Goal: Task Accomplishment & Management: Manage account settings

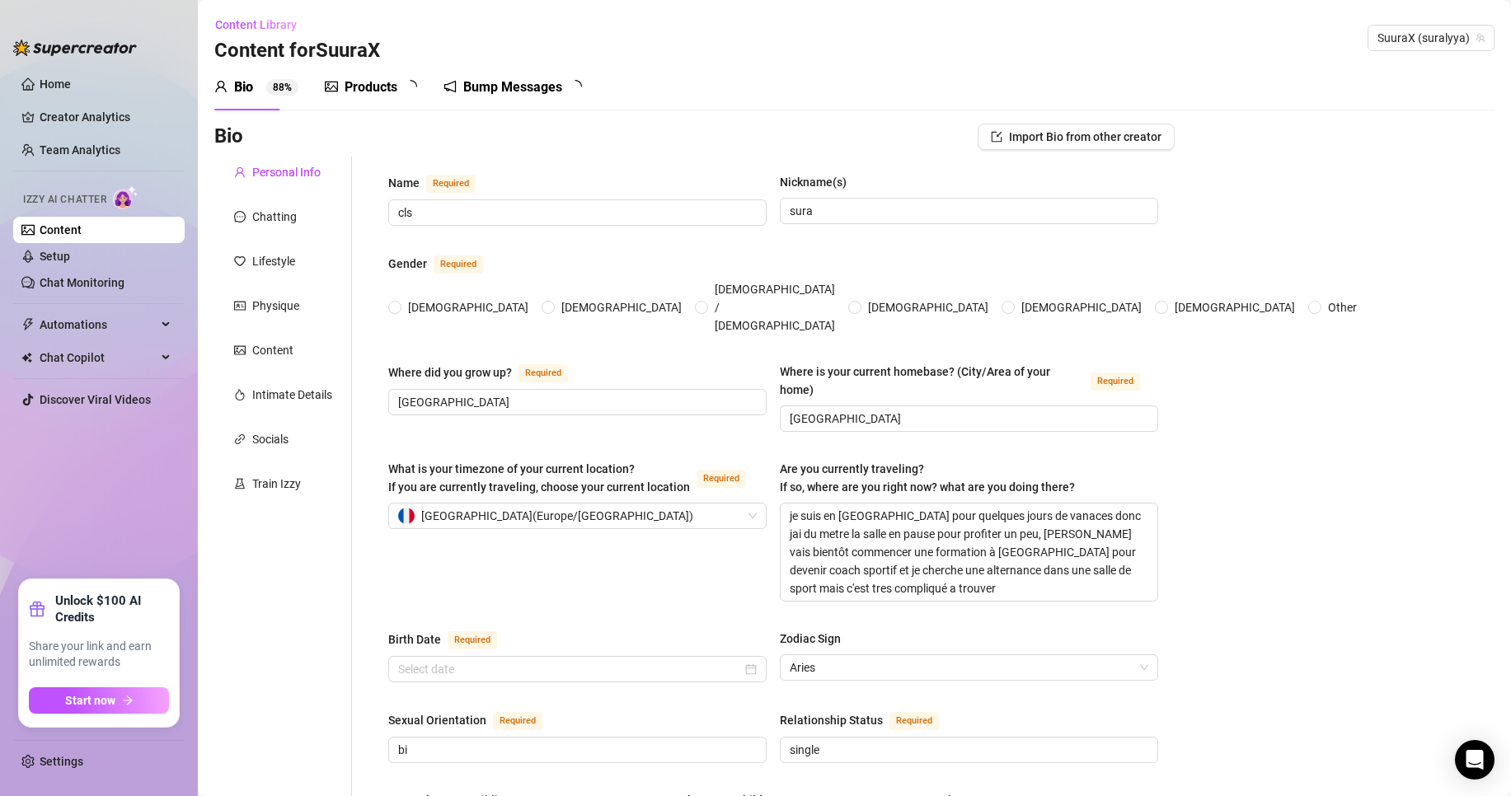
radio input "true"
type input "[DATE]"
click at [70, 253] on link "Setup" at bounding box center [55, 256] width 31 height 13
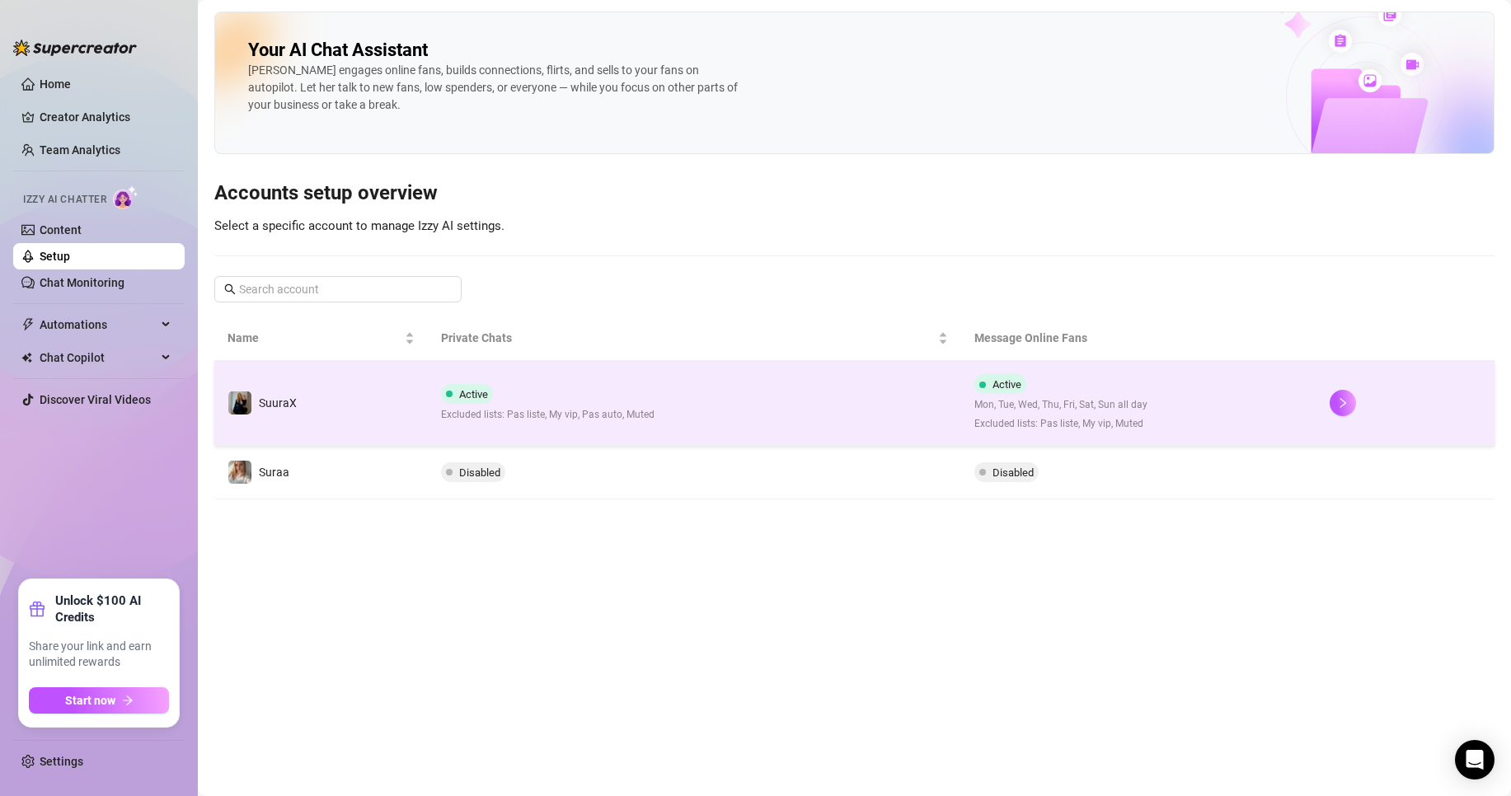
click at [520, 432] on td "Active Excluded lists: Pas liste, My vip, Pas auto, Muted" at bounding box center [694, 403] width 533 height 85
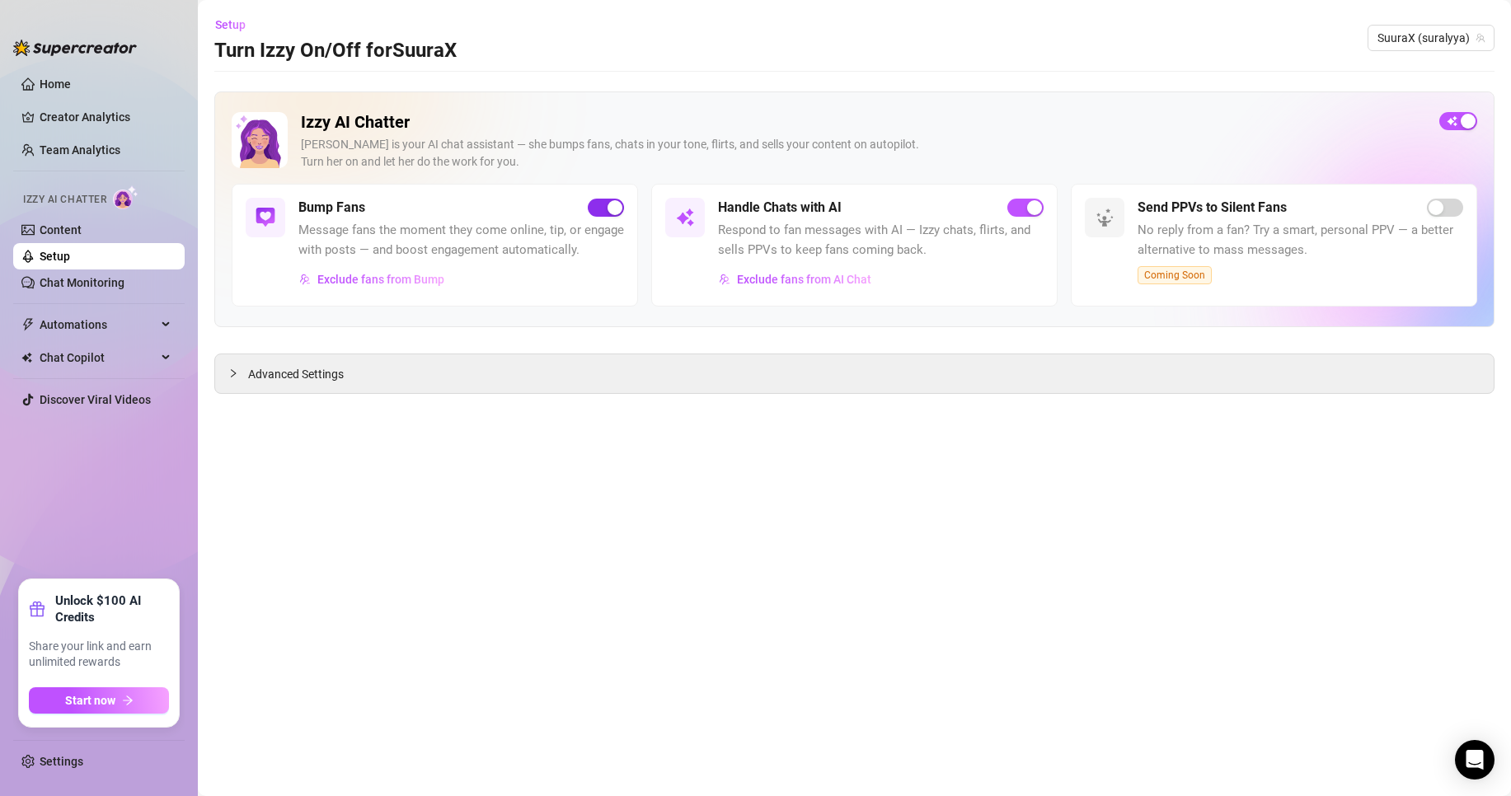
click at [614, 202] on div "button" at bounding box center [615, 207] width 15 height 15
click at [97, 327] on span "Automations" at bounding box center [98, 325] width 117 height 26
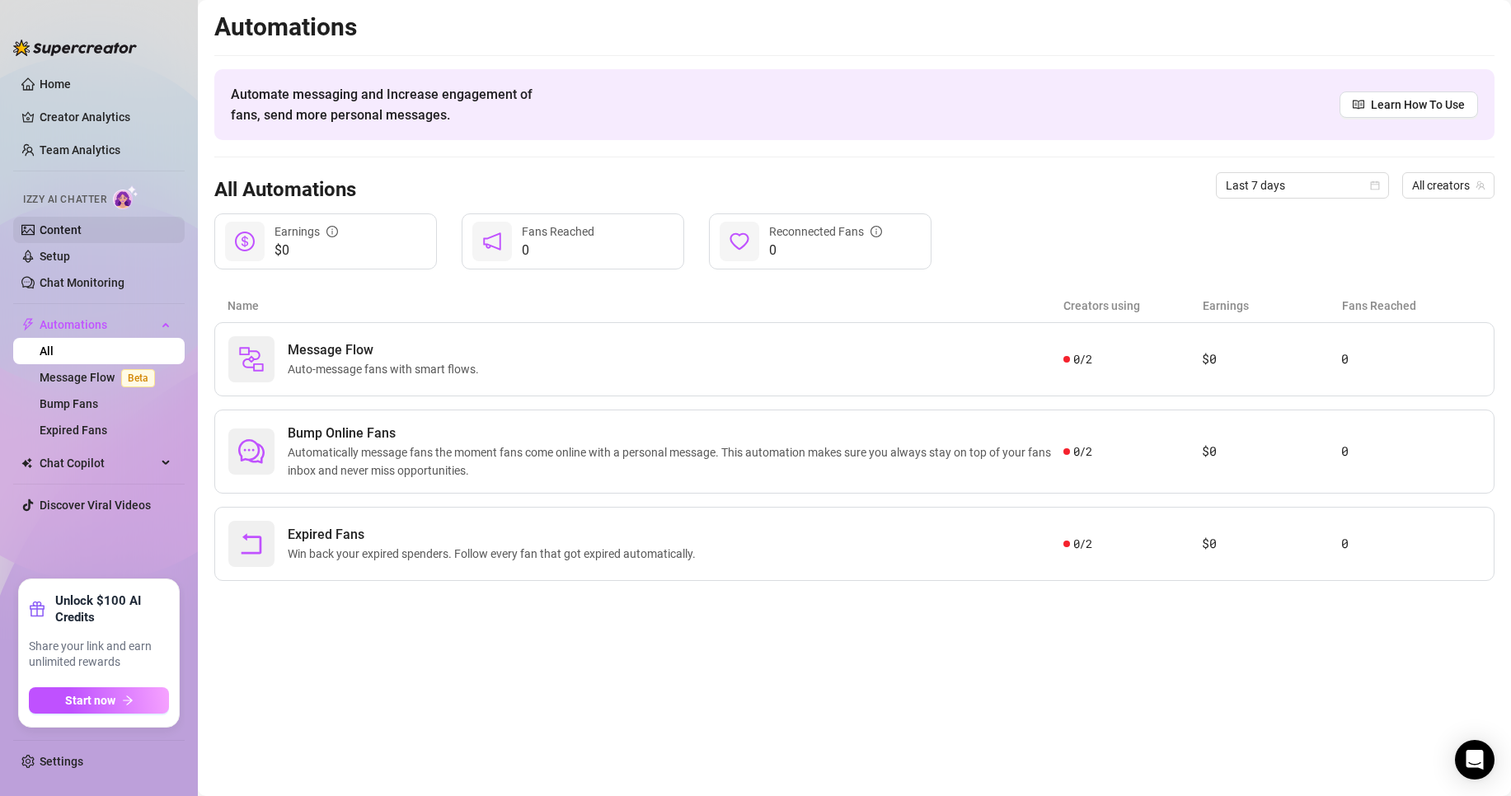
click at [82, 225] on link "Content" at bounding box center [61, 229] width 42 height 13
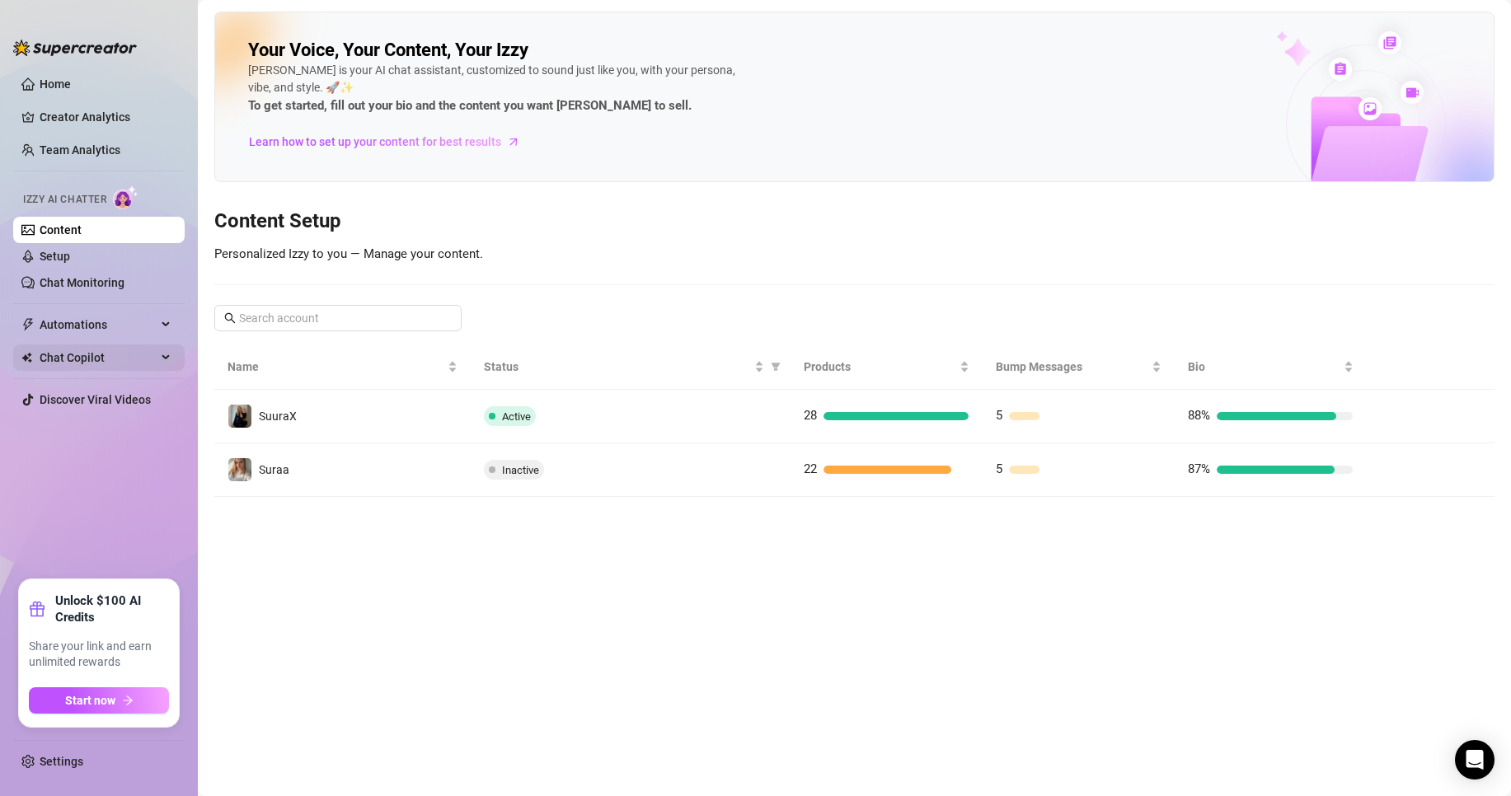
click at [85, 359] on span "Chat Copilot" at bounding box center [98, 358] width 117 height 26
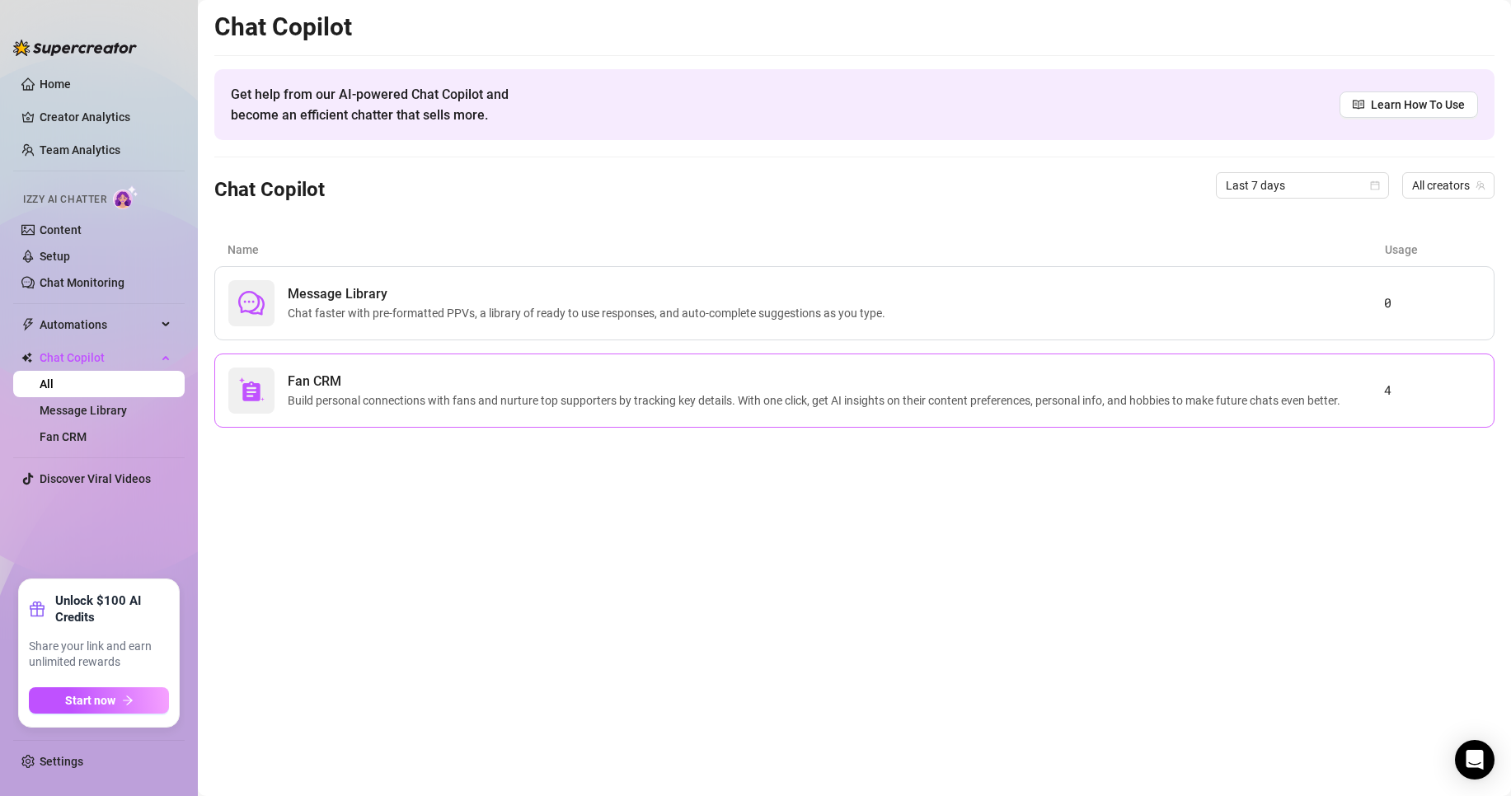
click at [373, 378] on span "Fan CRM" at bounding box center [817, 382] width 1059 height 20
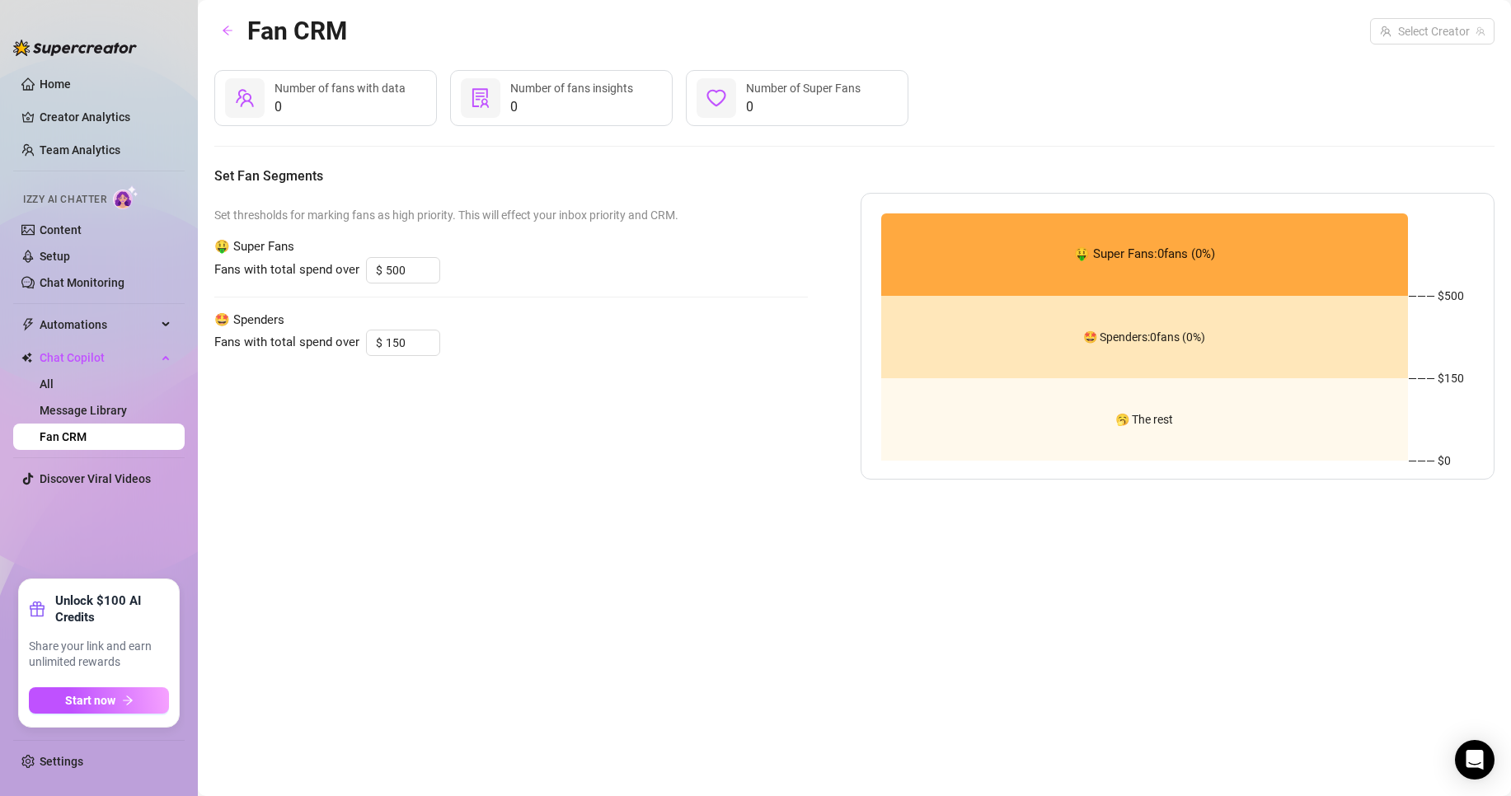
click at [59, 743] on ul "Settings" at bounding box center [98, 757] width 171 height 49
click at [49, 765] on link "Settings" at bounding box center [62, 761] width 44 height 13
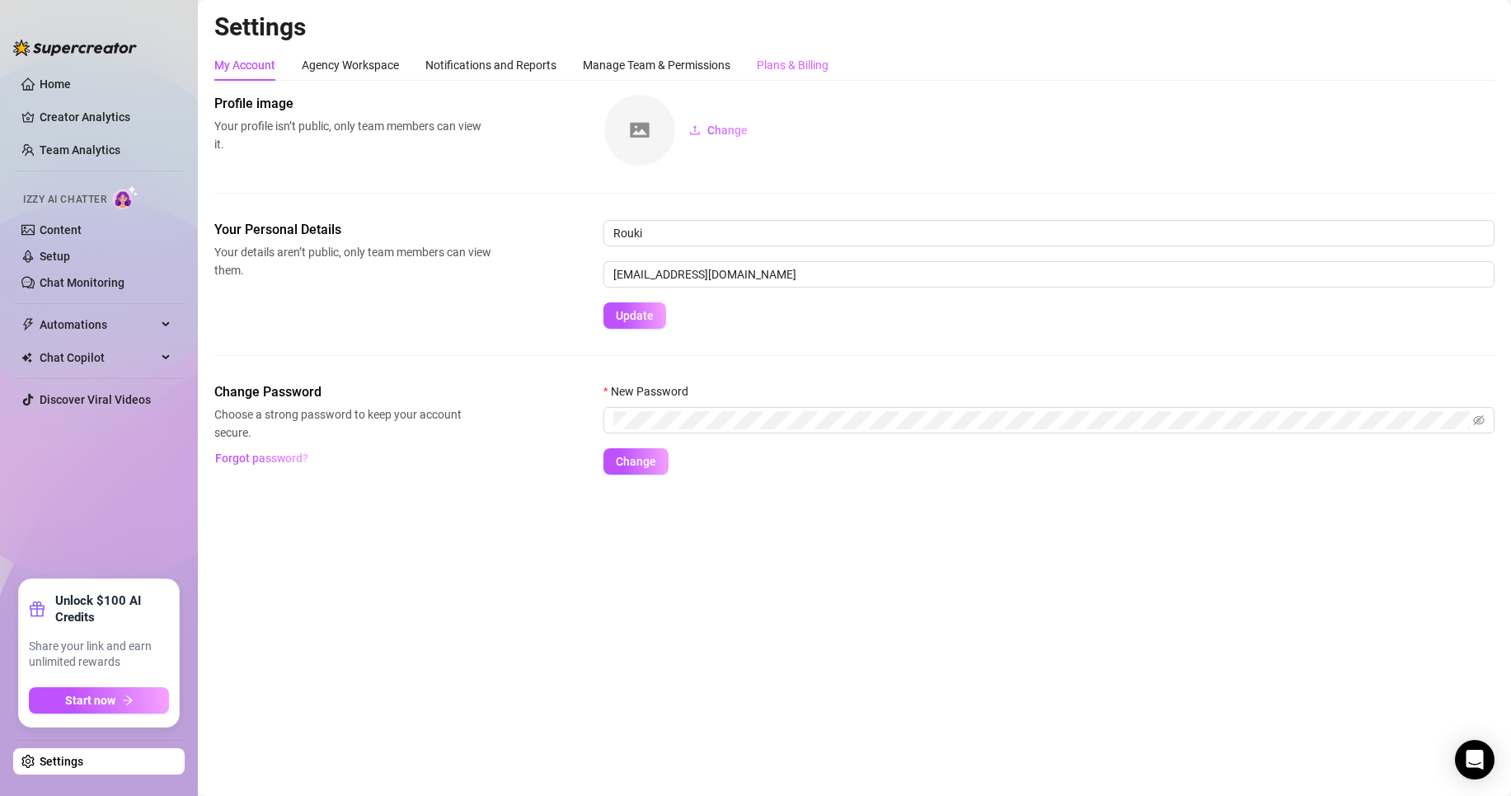
click at [788, 74] on div "Plans & Billing" at bounding box center [793, 64] width 72 height 31
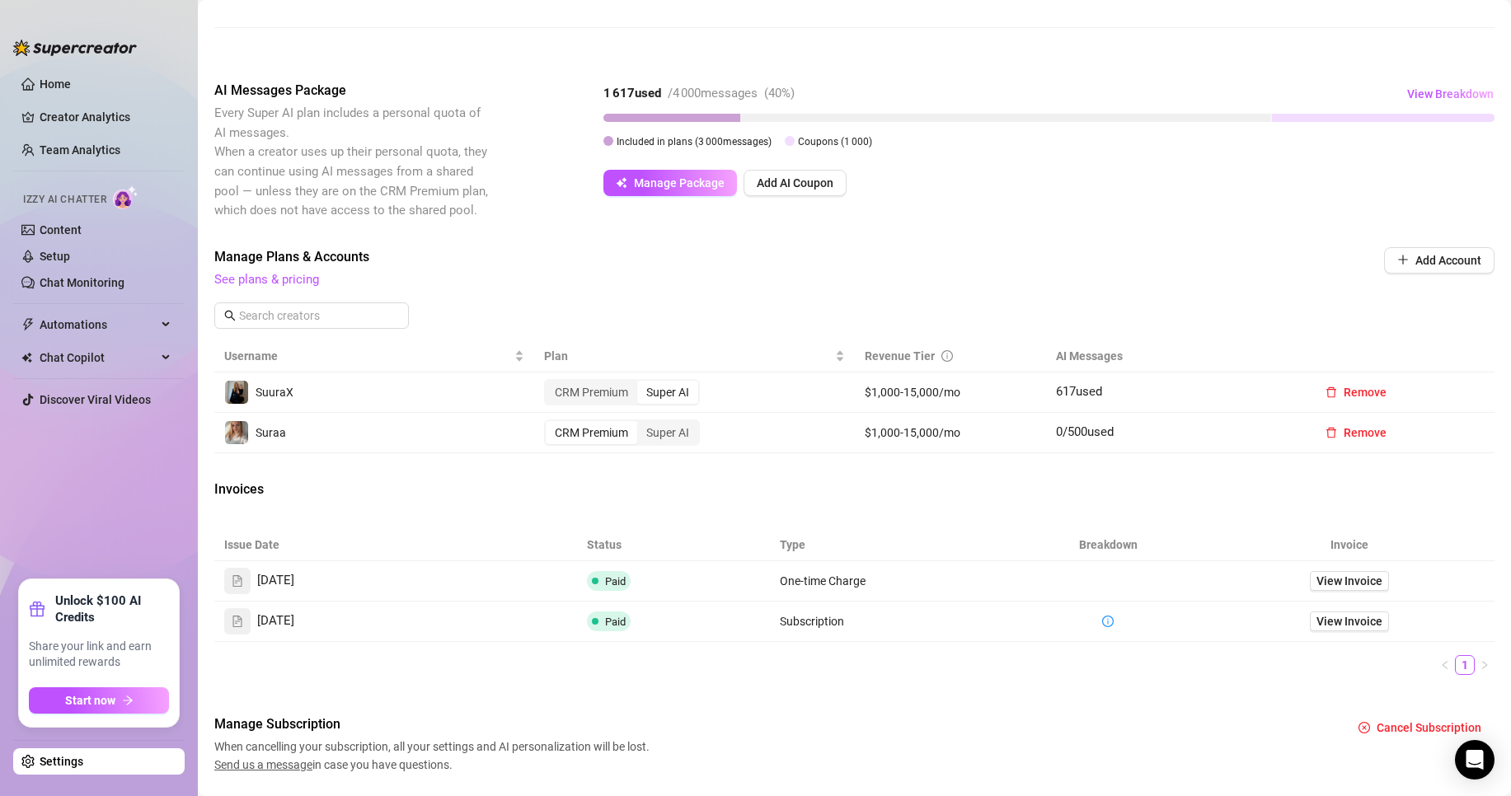
scroll to position [313, 0]
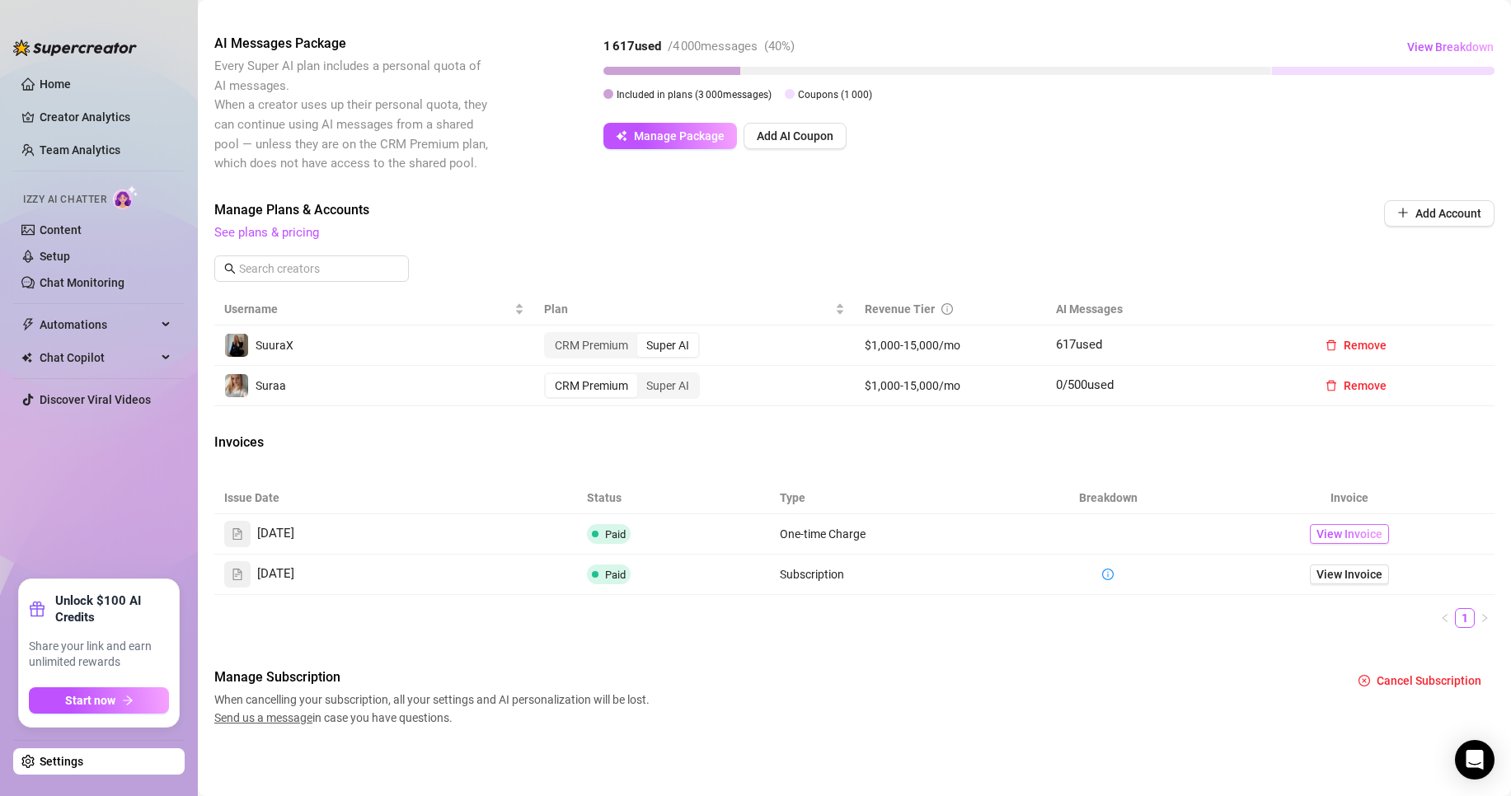
click at [1345, 530] on span "View Invoice" at bounding box center [1350, 534] width 66 height 18
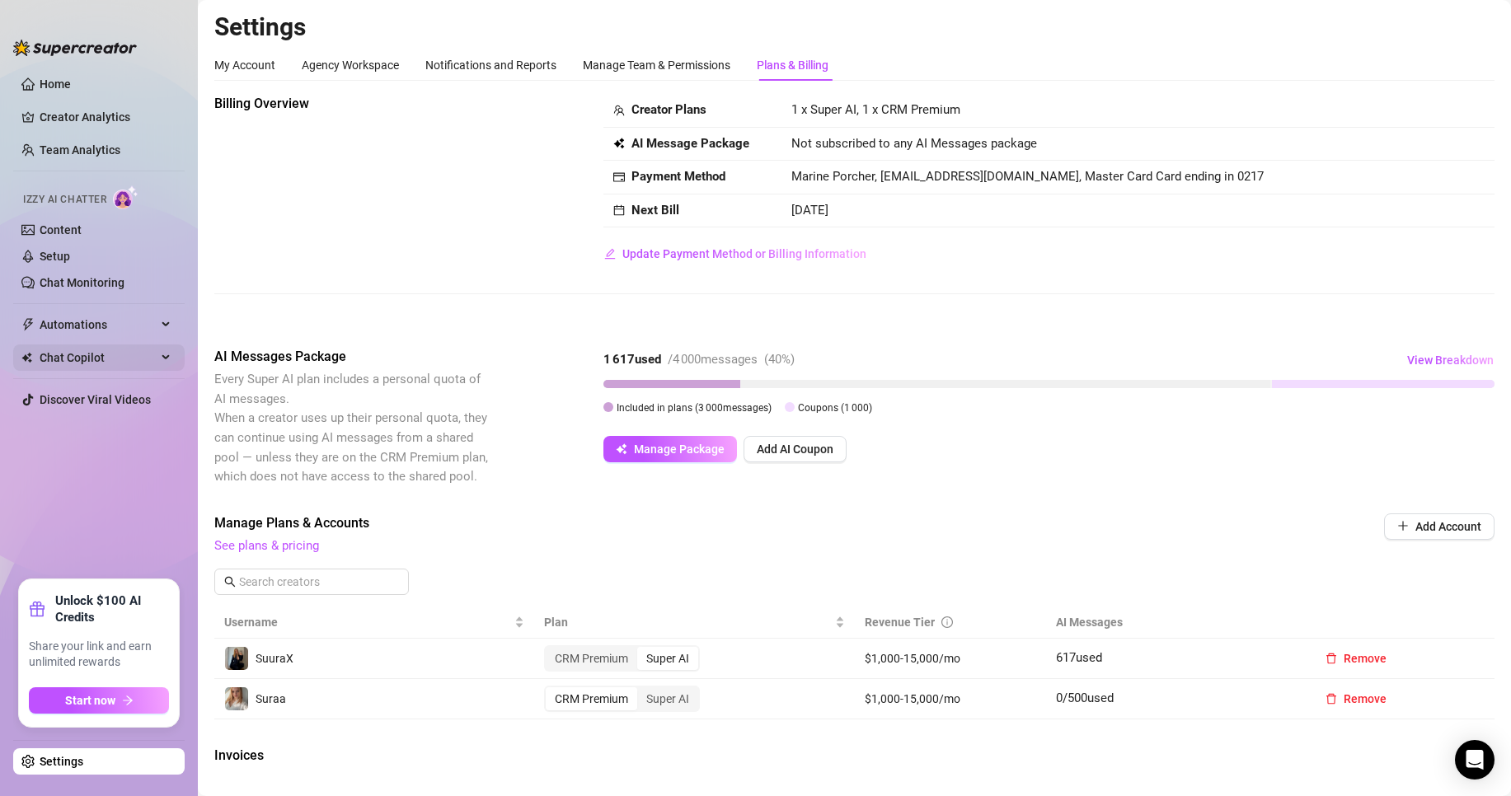
click at [101, 355] on span "Chat Copilot" at bounding box center [98, 358] width 117 height 26
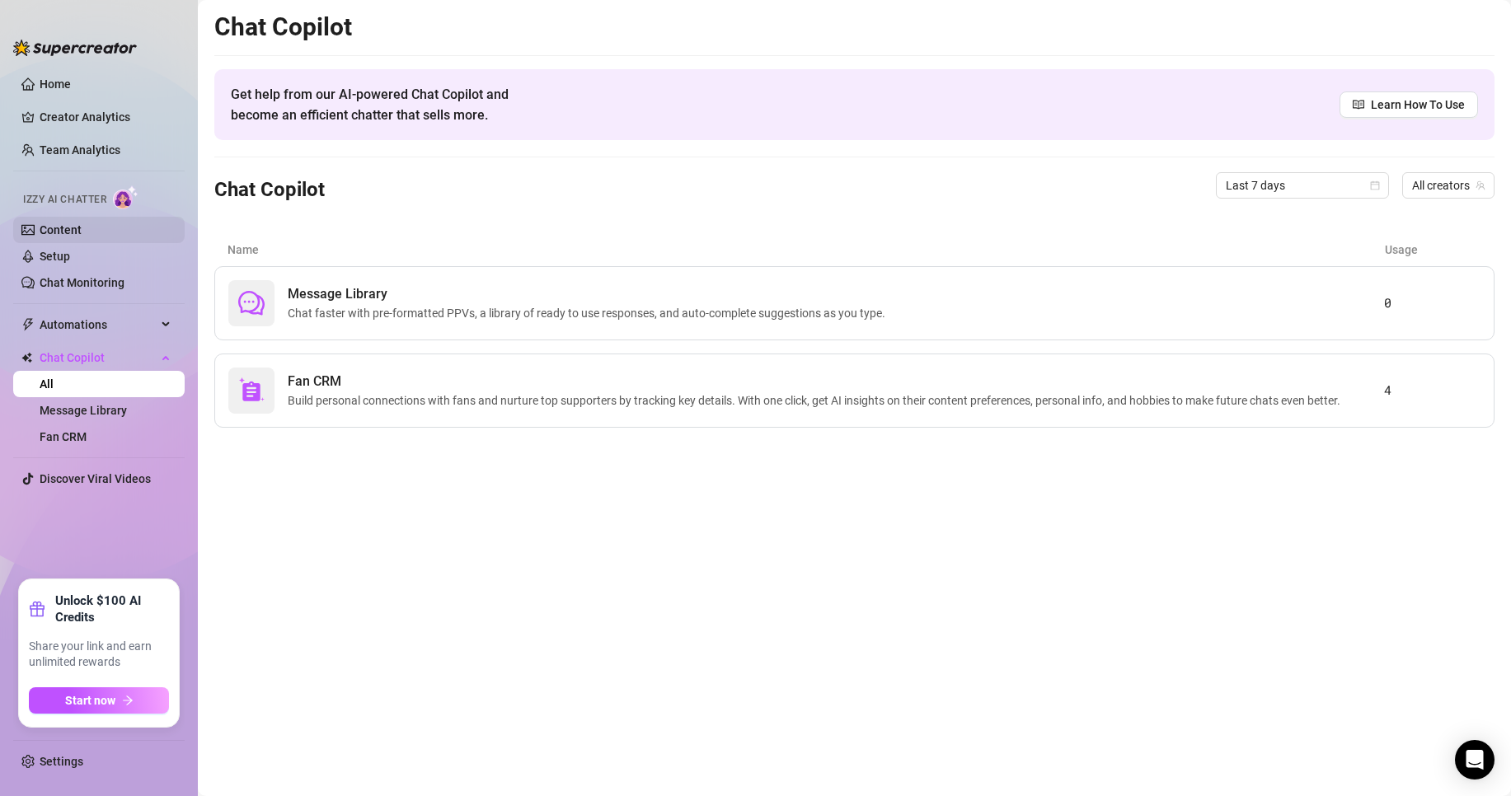
click at [82, 232] on link "Content" at bounding box center [61, 229] width 42 height 13
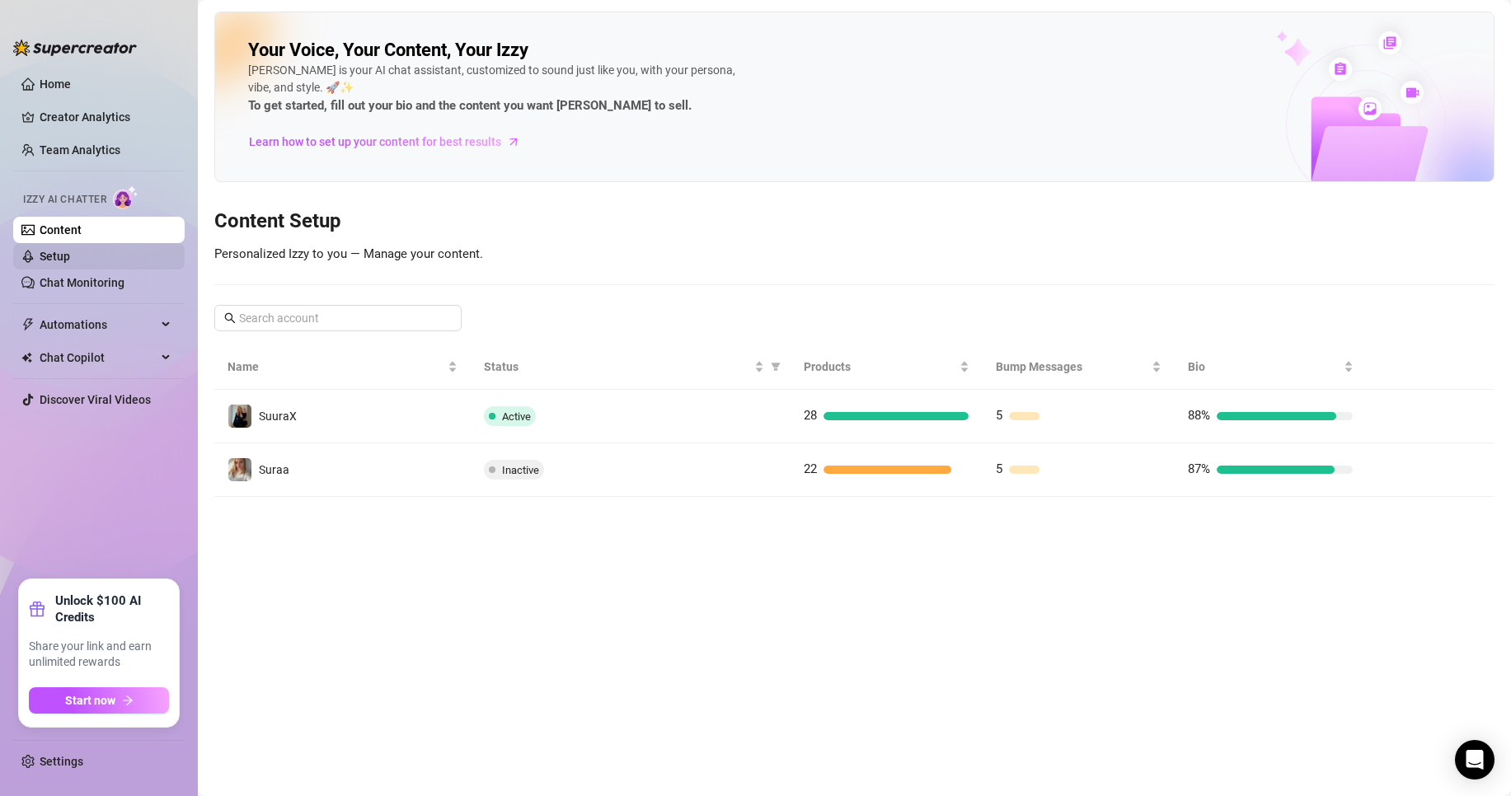
click at [70, 257] on link "Setup" at bounding box center [55, 256] width 31 height 13
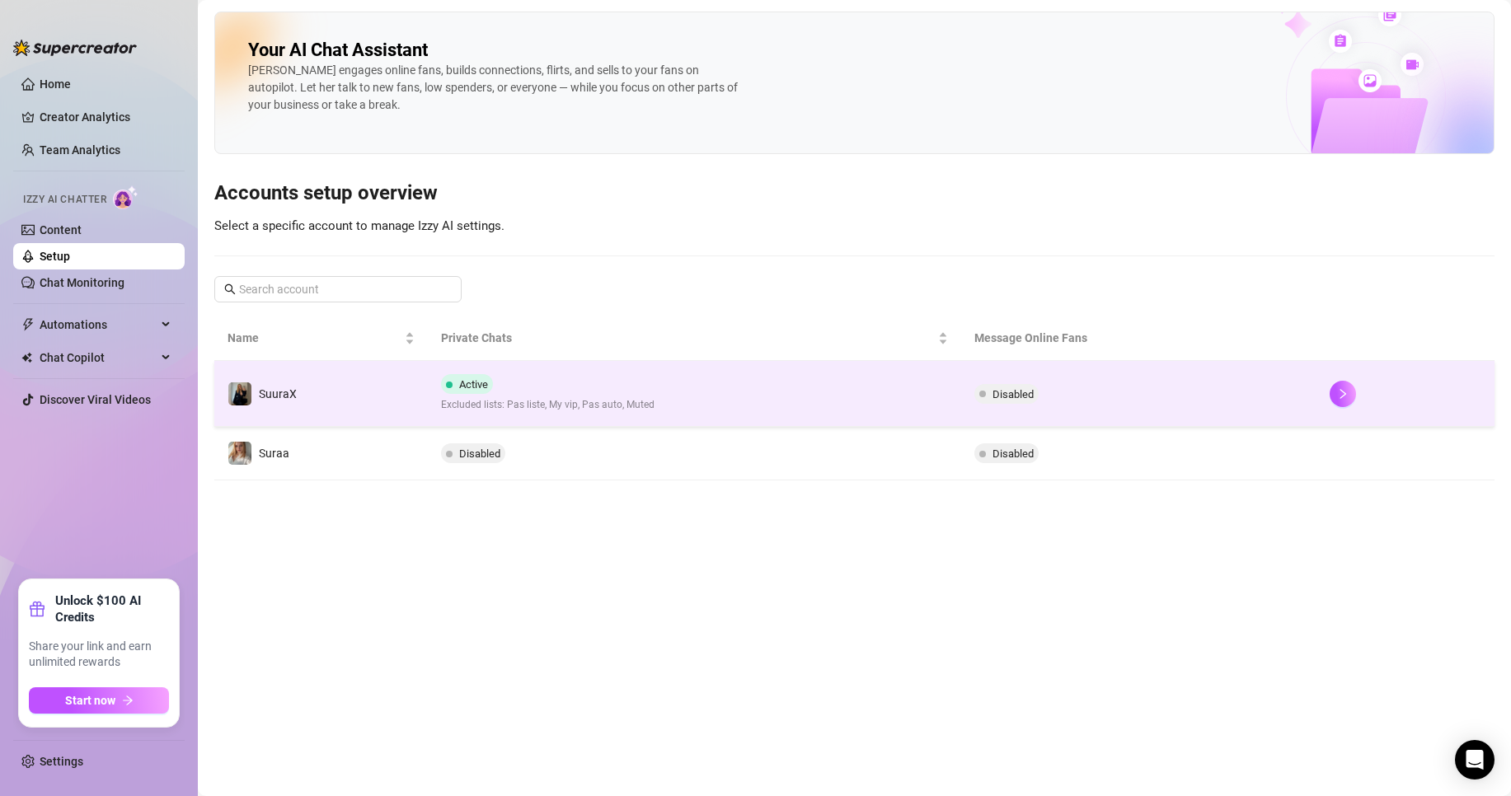
click at [367, 402] on td "SuuraX" at bounding box center [321, 394] width 214 height 66
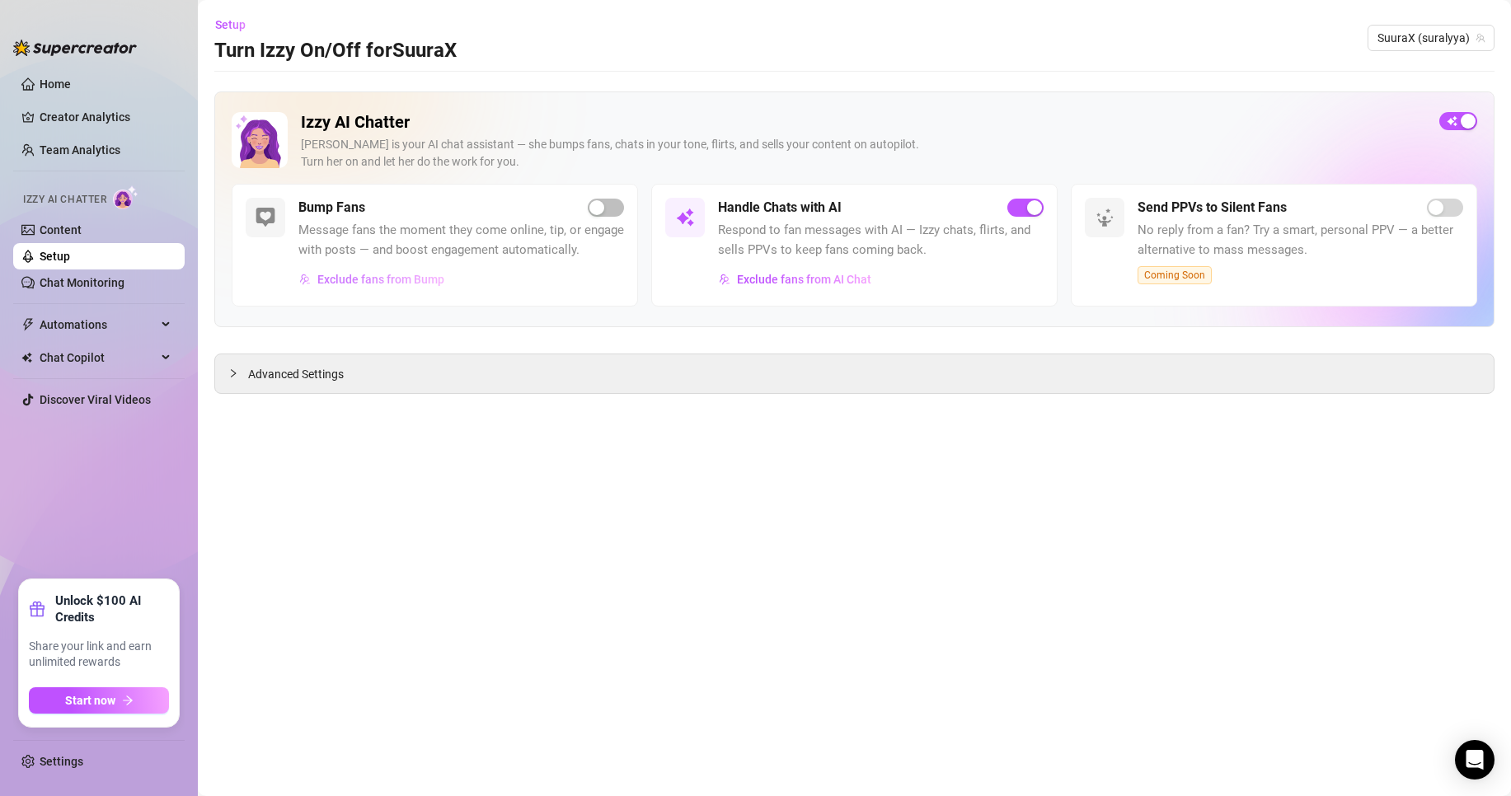
click at [422, 286] on span "Exclude fans from Bump" at bounding box center [380, 279] width 127 height 13
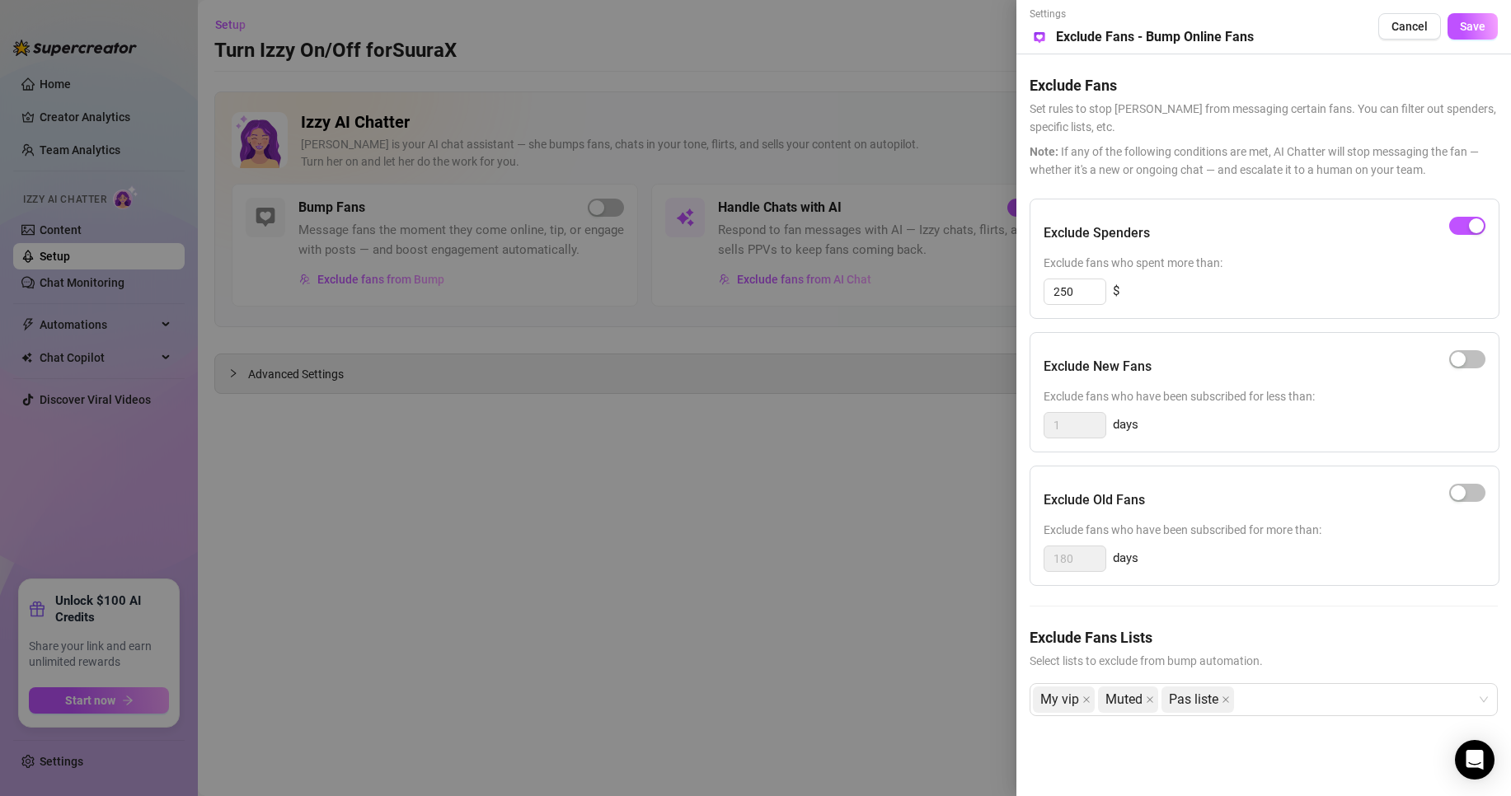
click at [546, 406] on div at bounding box center [755, 398] width 1511 height 796
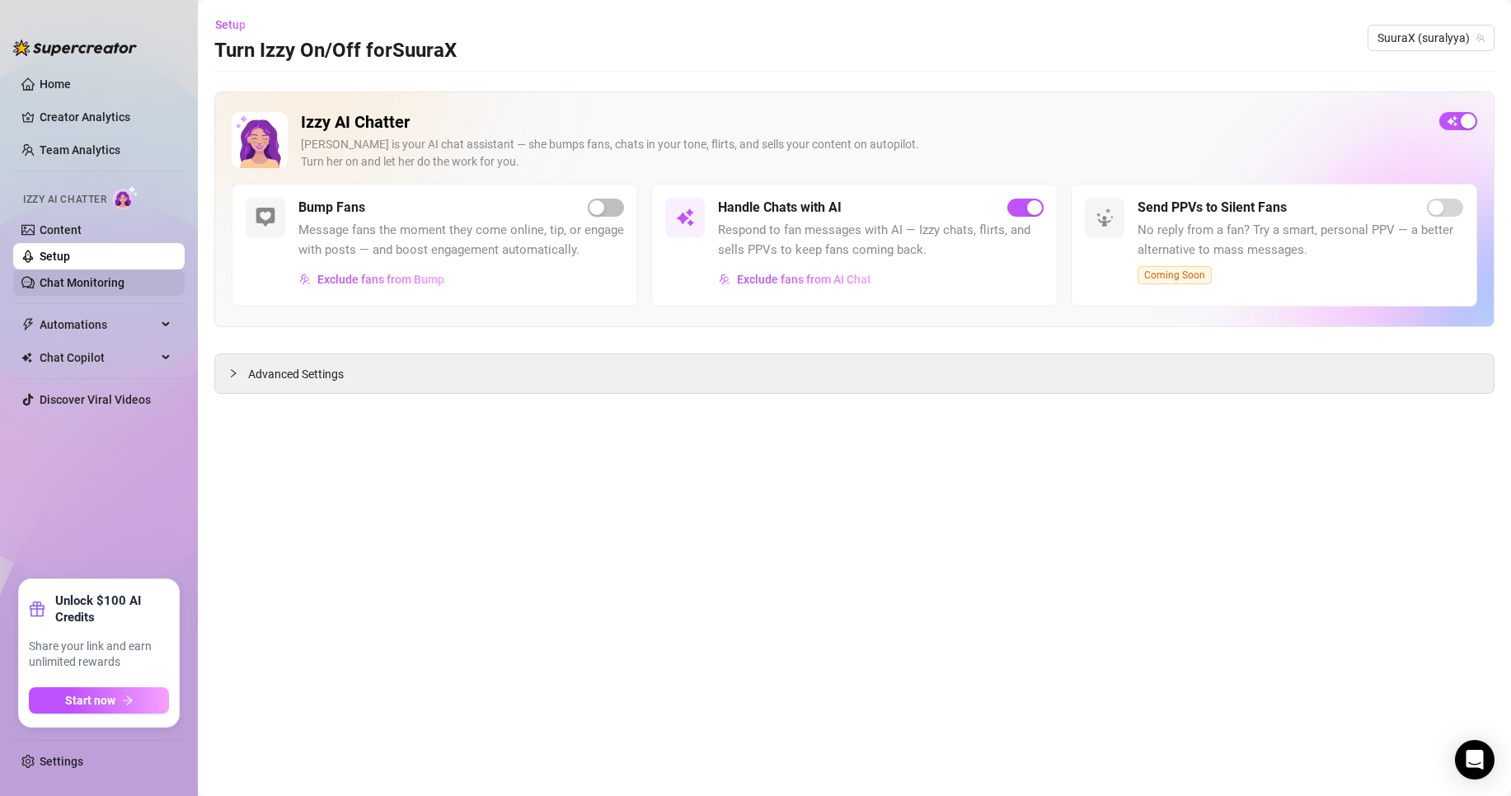
click at [101, 278] on link "Chat Monitoring" at bounding box center [82, 282] width 85 height 13
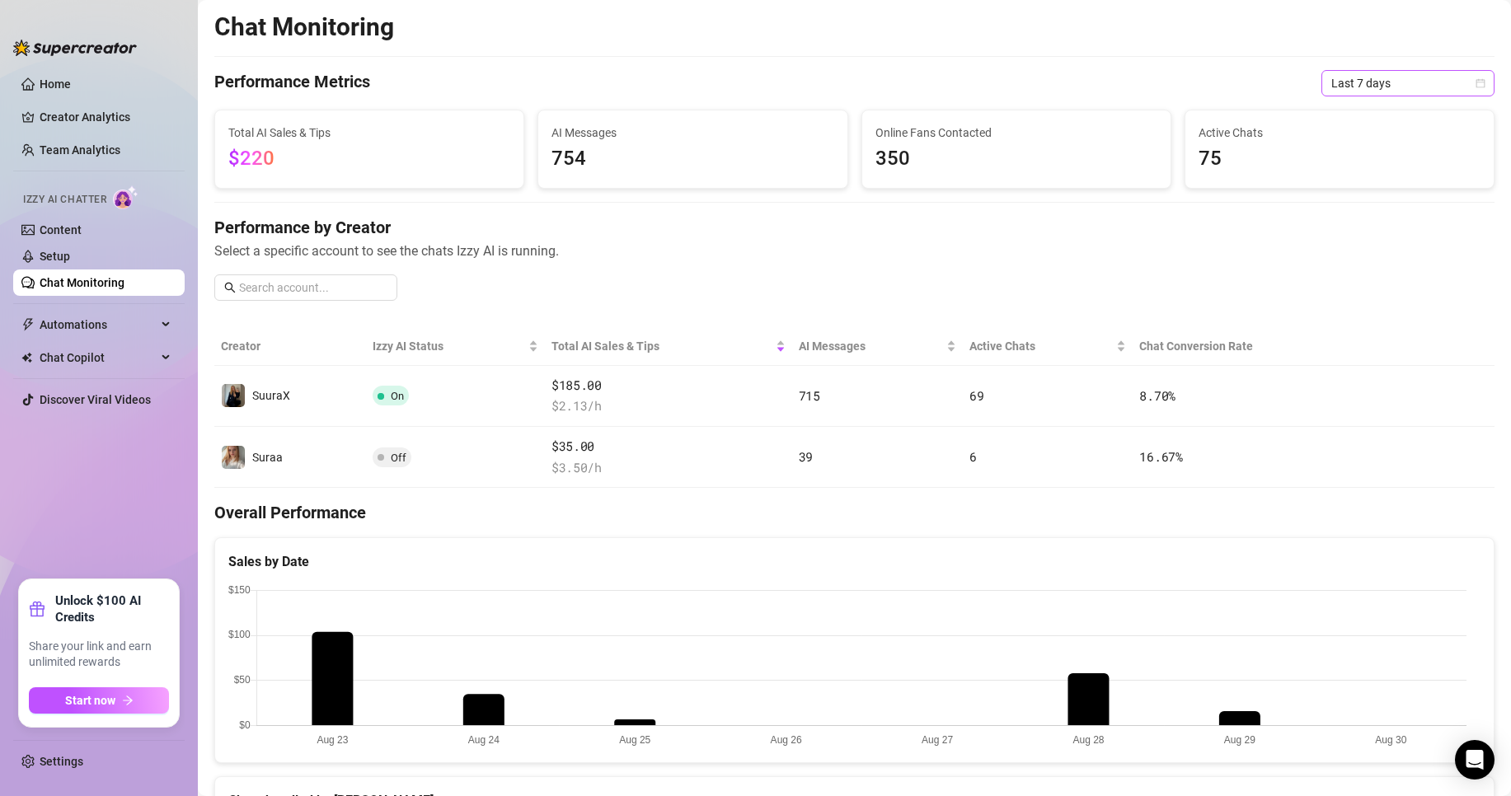
click at [1347, 95] on span "Last 7 days" at bounding box center [1407, 83] width 153 height 25
click at [1383, 175] on div "Last 30 days" at bounding box center [1394, 169] width 147 height 18
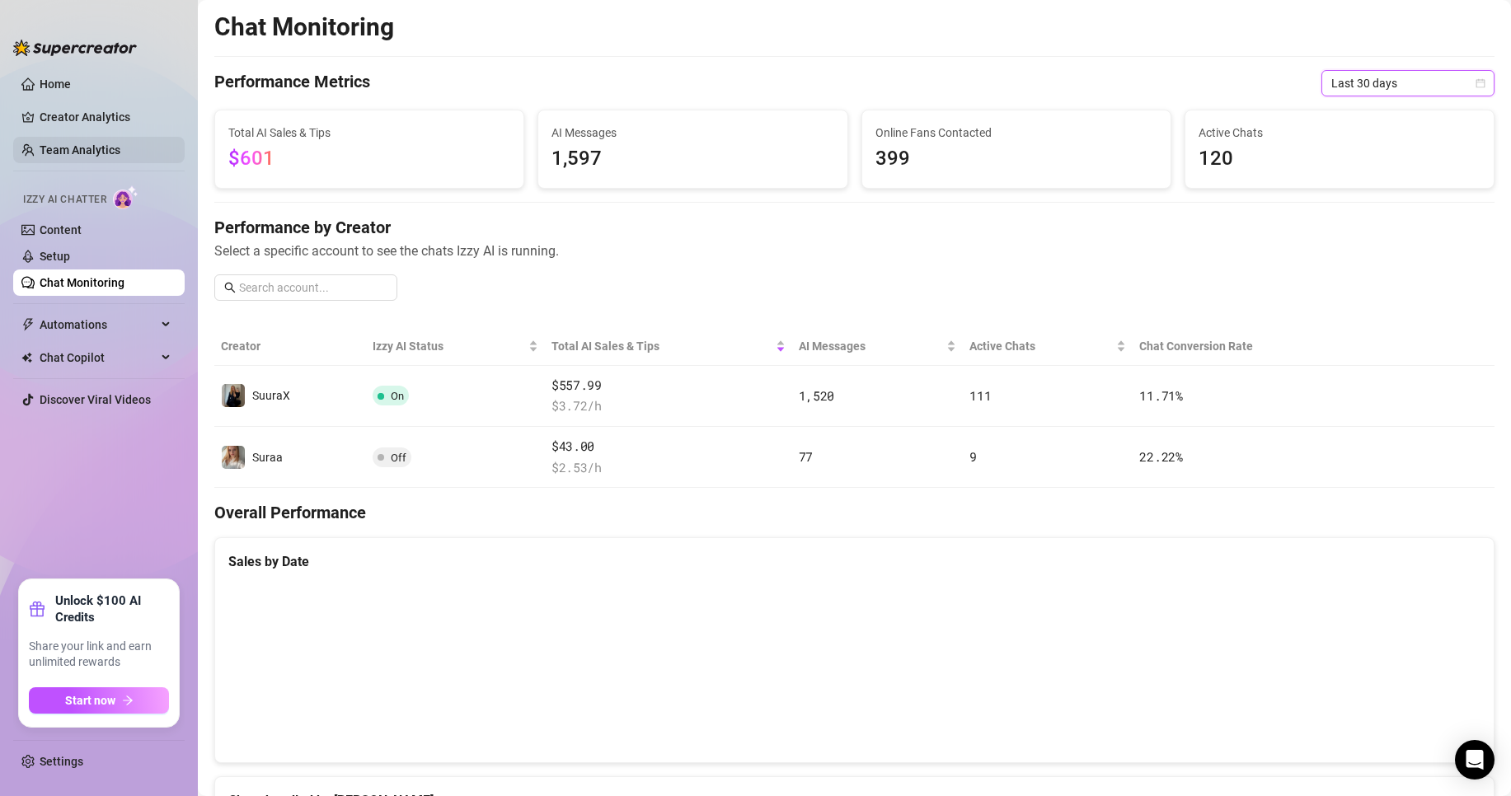
click at [106, 157] on link "Team Analytics" at bounding box center [80, 149] width 81 height 13
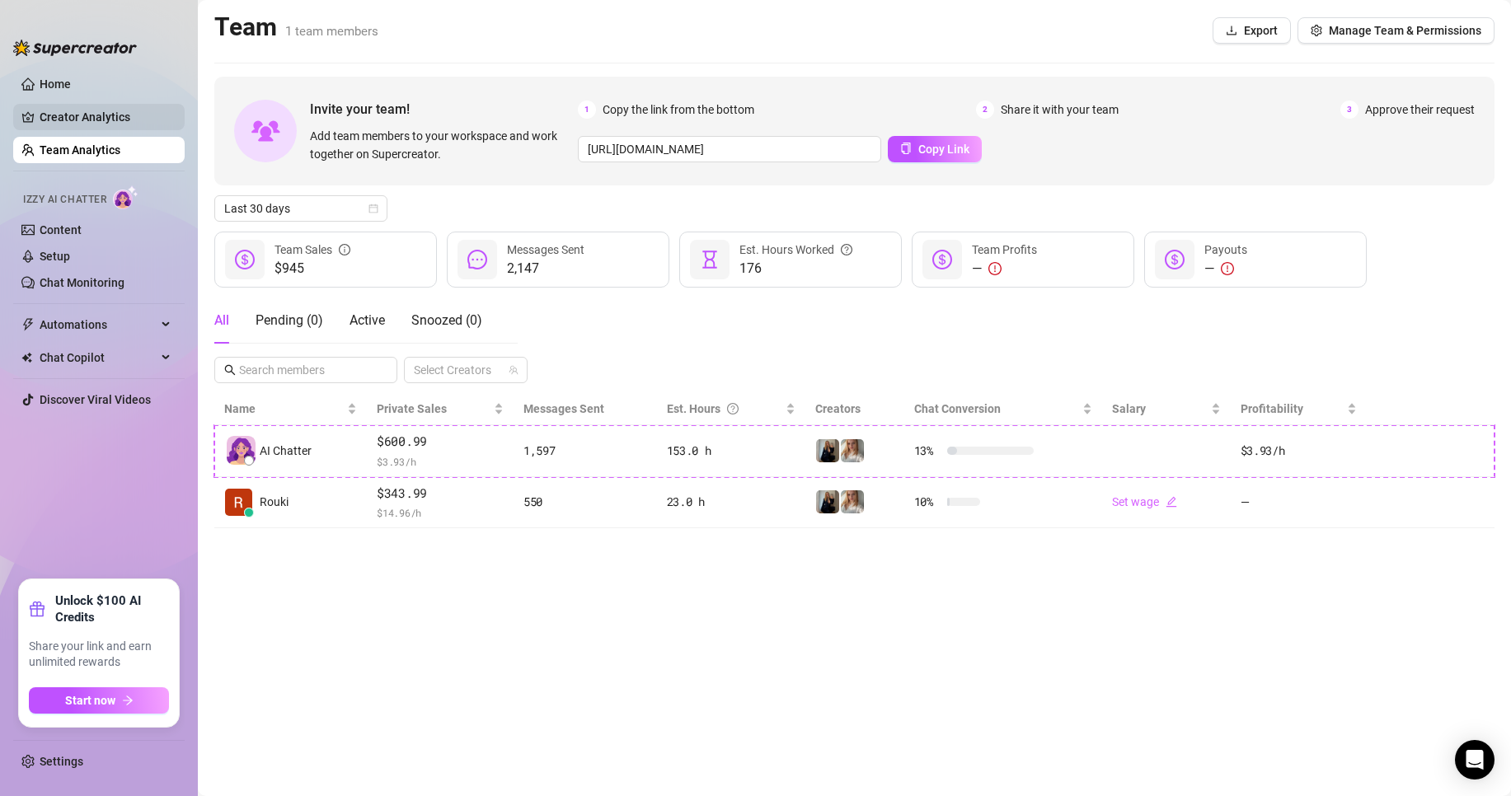
click at [125, 114] on link "Creator Analytics" at bounding box center [106, 117] width 132 height 26
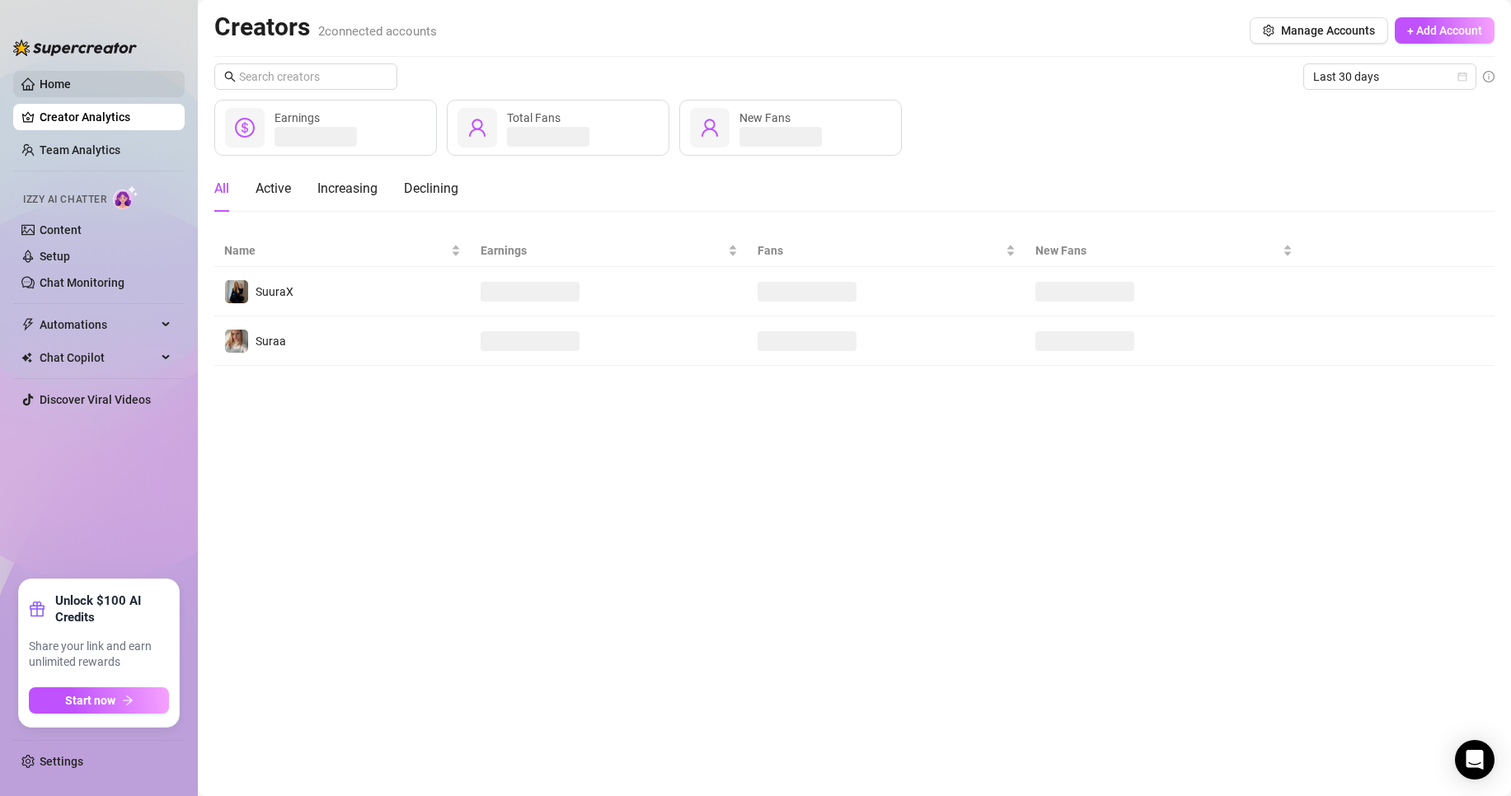
click at [71, 91] on link "Home" at bounding box center [55, 83] width 31 height 13
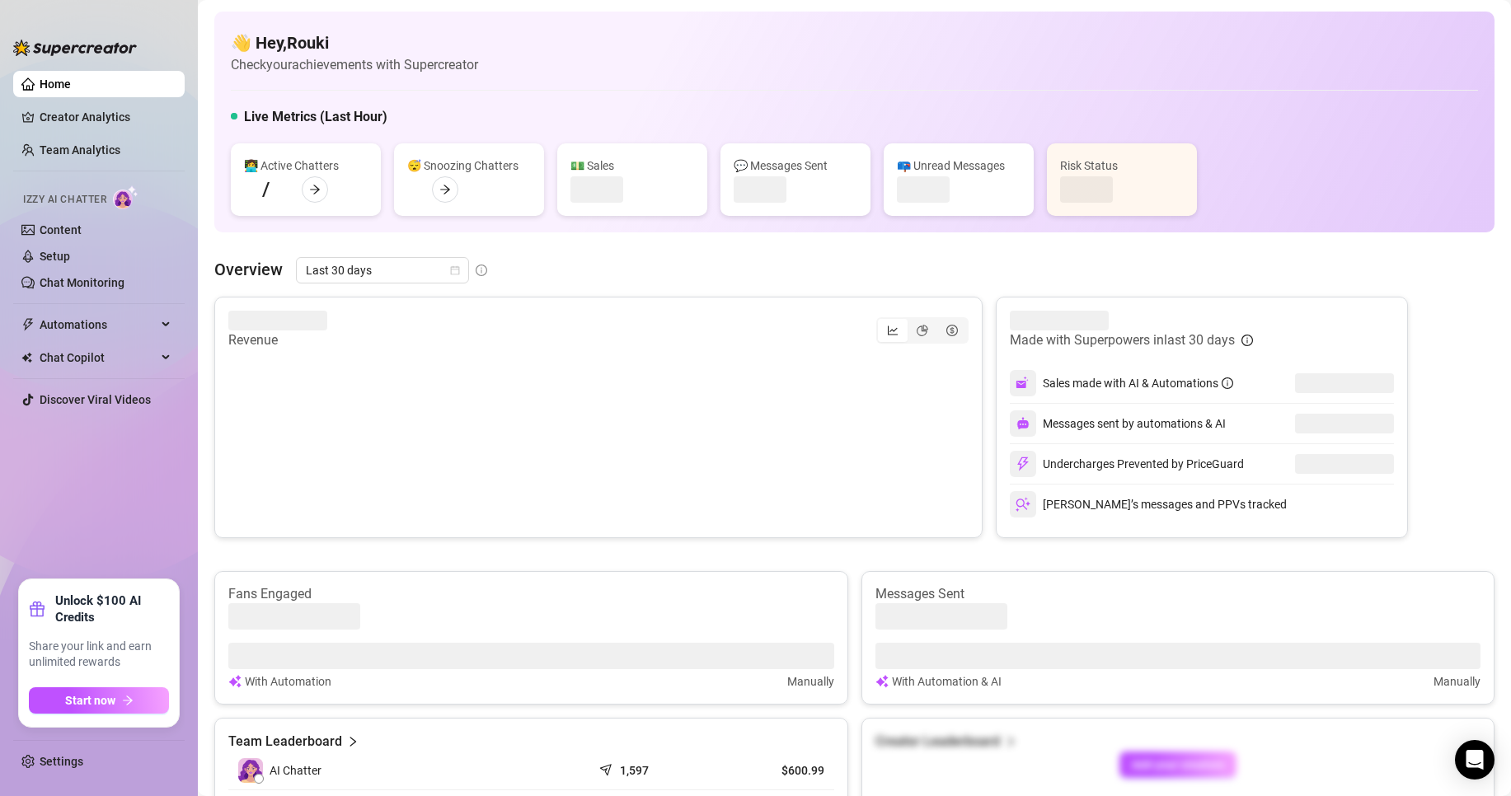
click at [71, 90] on link "Home" at bounding box center [55, 83] width 31 height 13
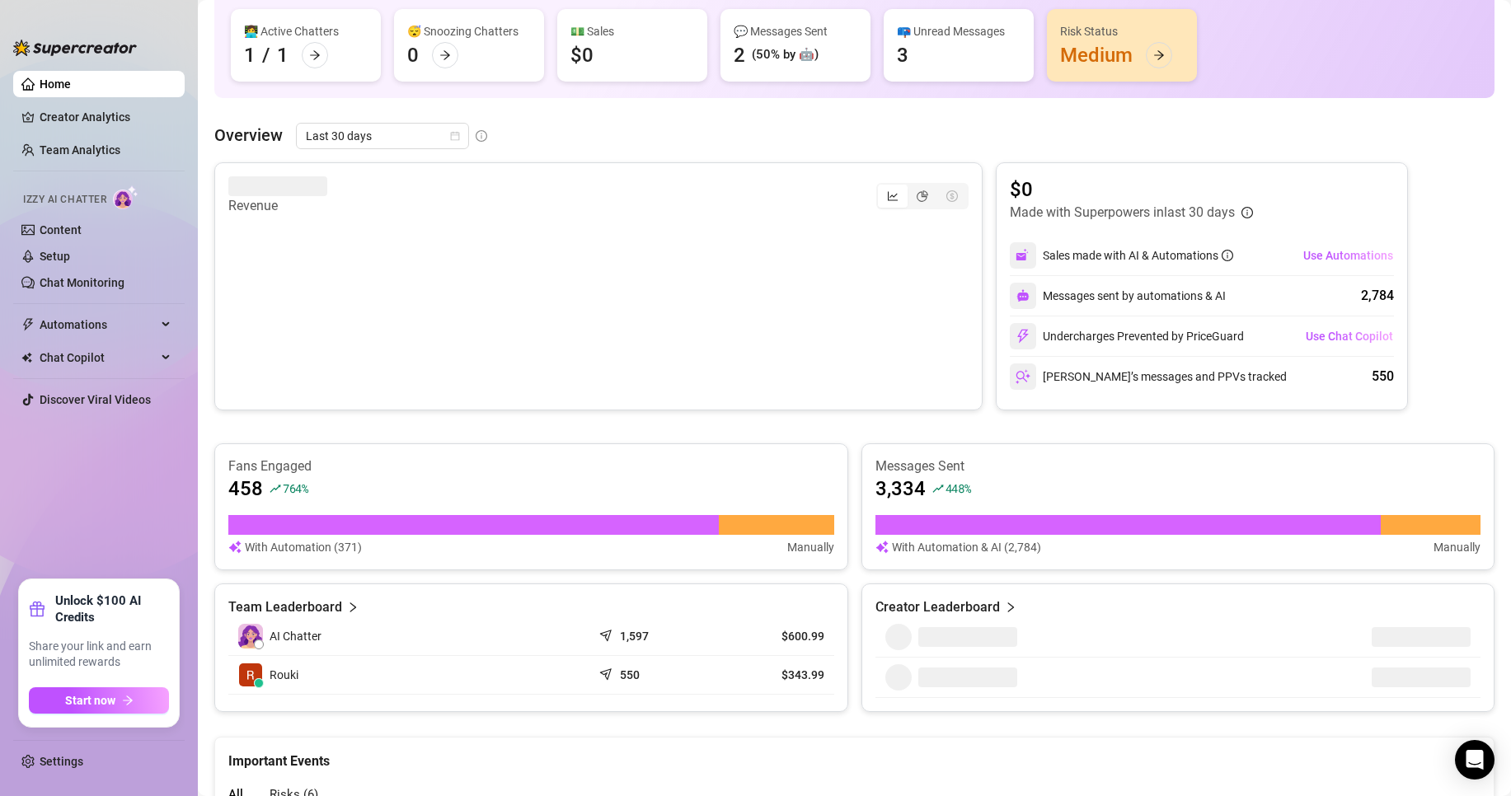
scroll to position [134, 0]
click at [82, 233] on link "Content" at bounding box center [61, 229] width 42 height 13
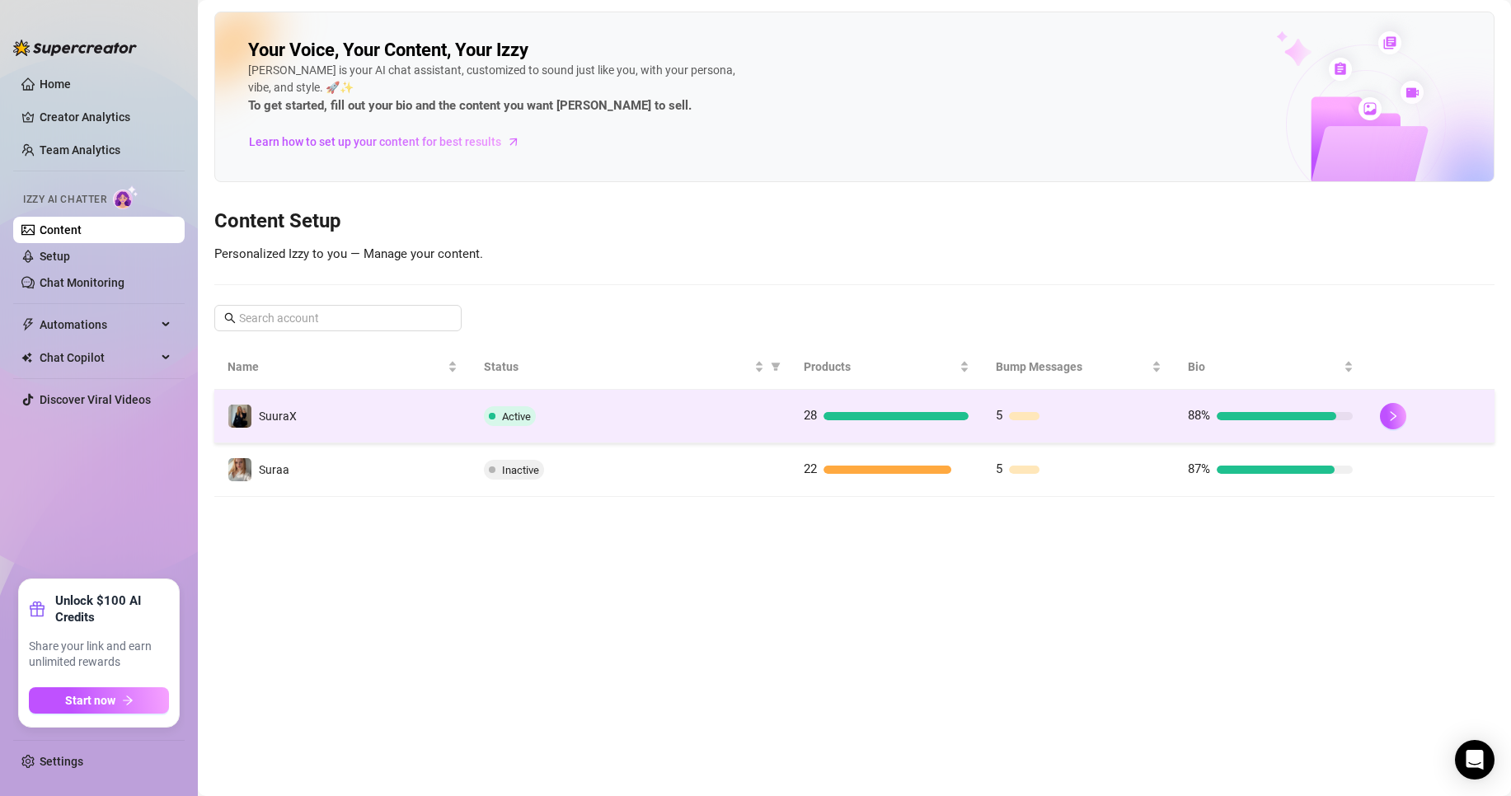
click at [635, 427] on td "Active" at bounding box center [631, 417] width 320 height 54
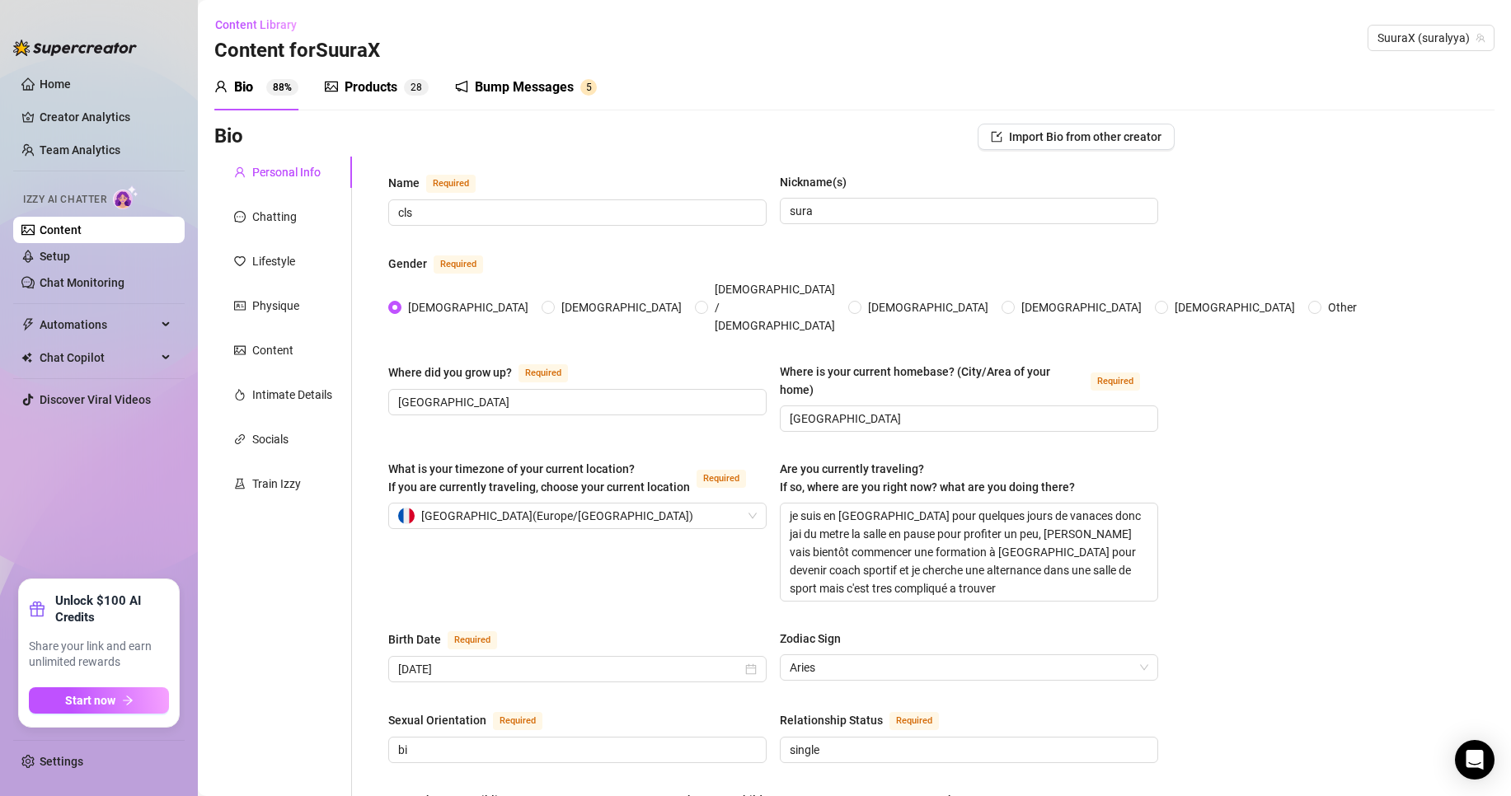
click at [374, 85] on div "Products" at bounding box center [371, 87] width 53 height 20
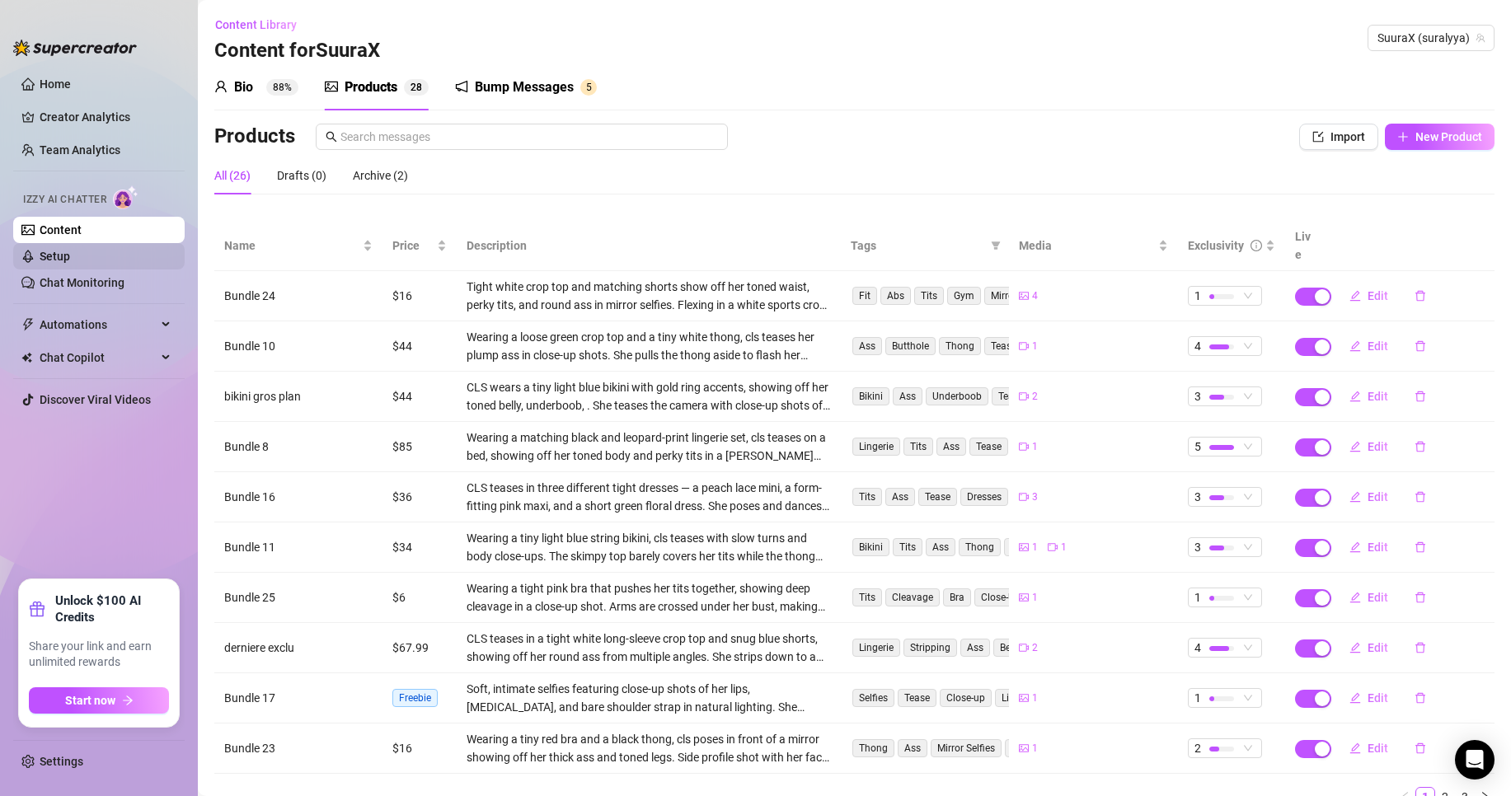
click at [70, 256] on link "Setup" at bounding box center [55, 256] width 31 height 13
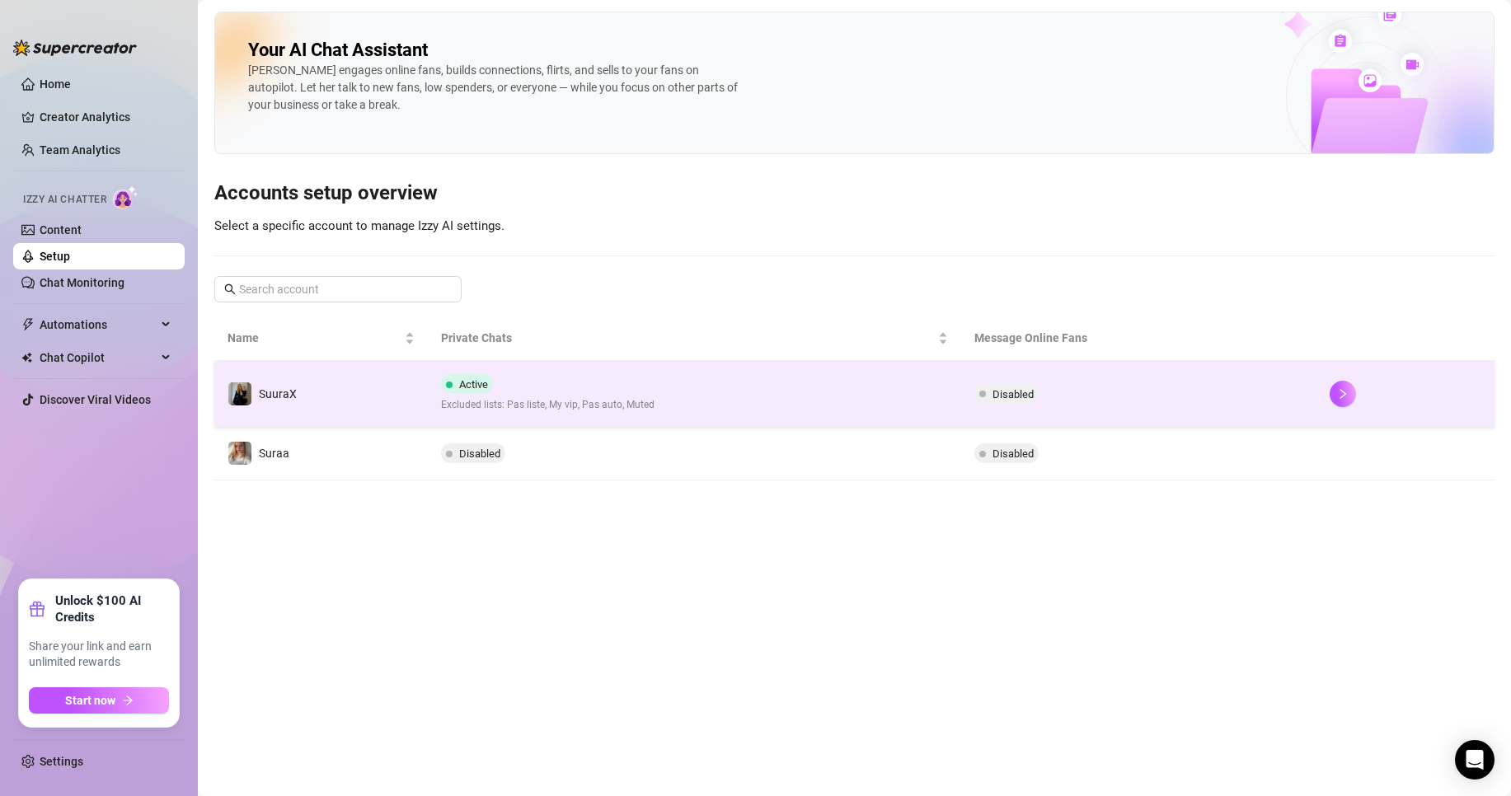
click at [668, 391] on td "Active Excluded lists: Pas liste, My vip, Pas auto, Muted" at bounding box center [694, 394] width 533 height 66
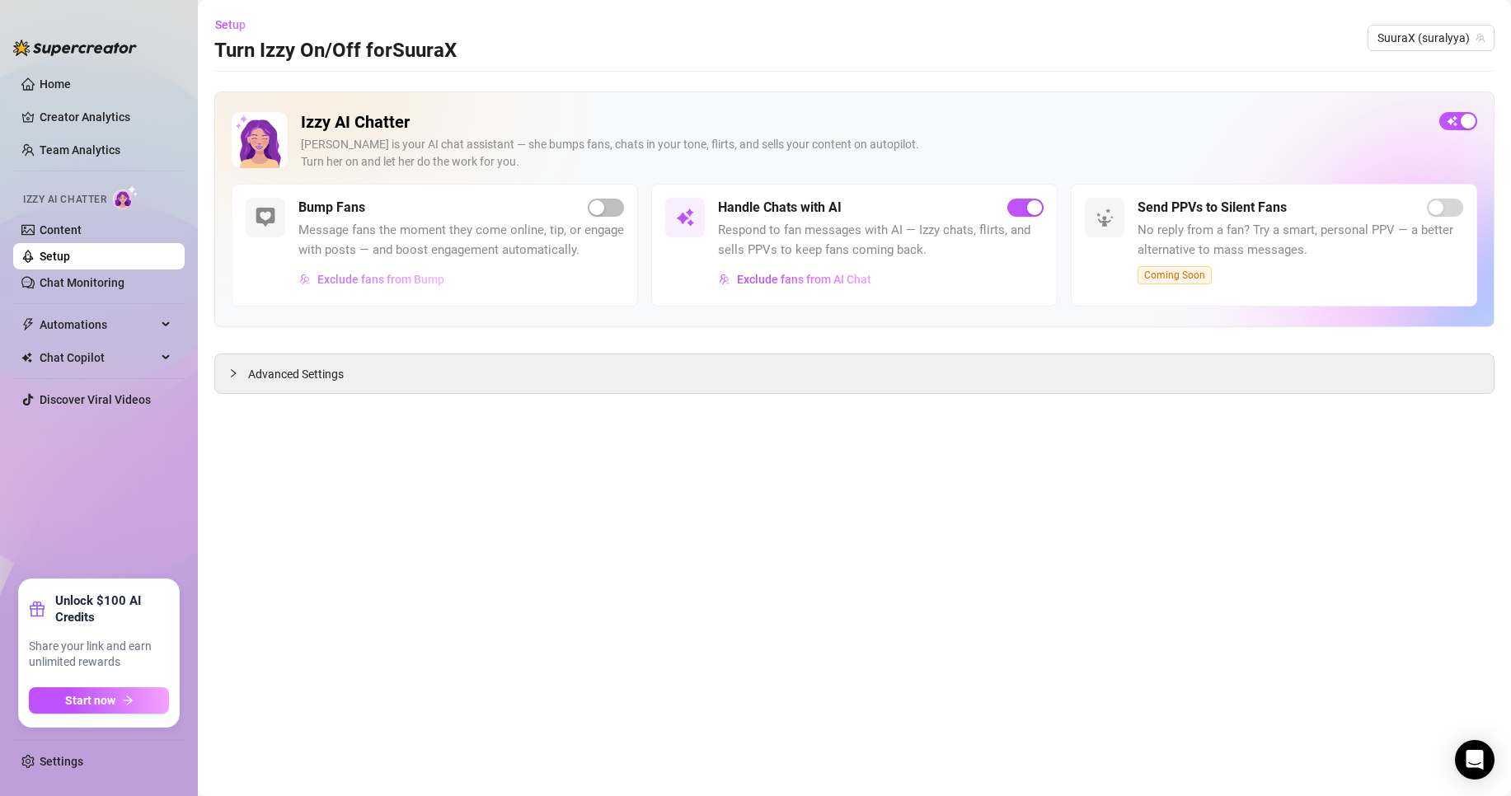
click at [379, 284] on span "Exclude fans from Bump" at bounding box center [380, 279] width 127 height 13
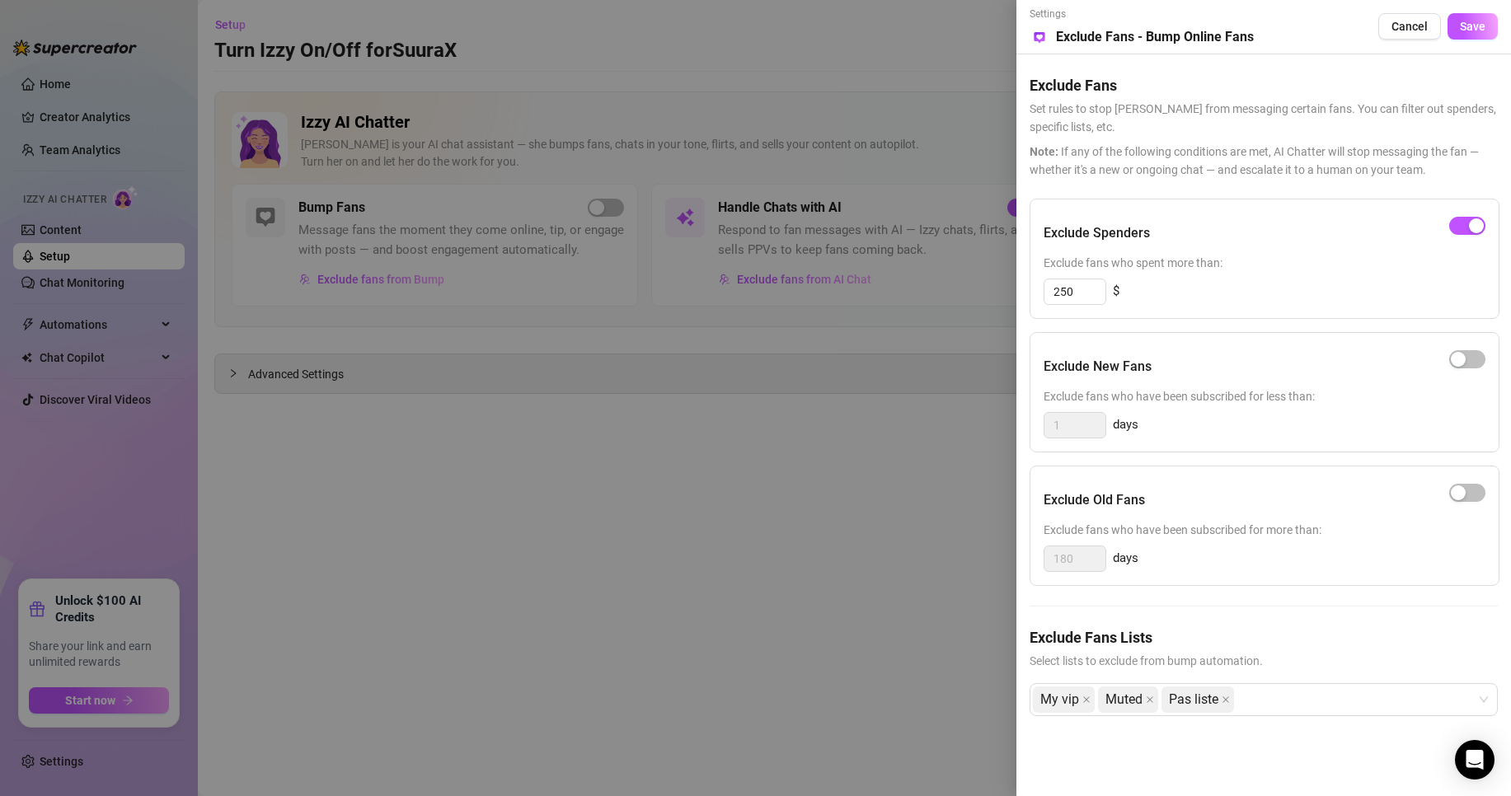
click at [850, 432] on div at bounding box center [755, 398] width 1511 height 796
